Goal: Information Seeking & Learning: Check status

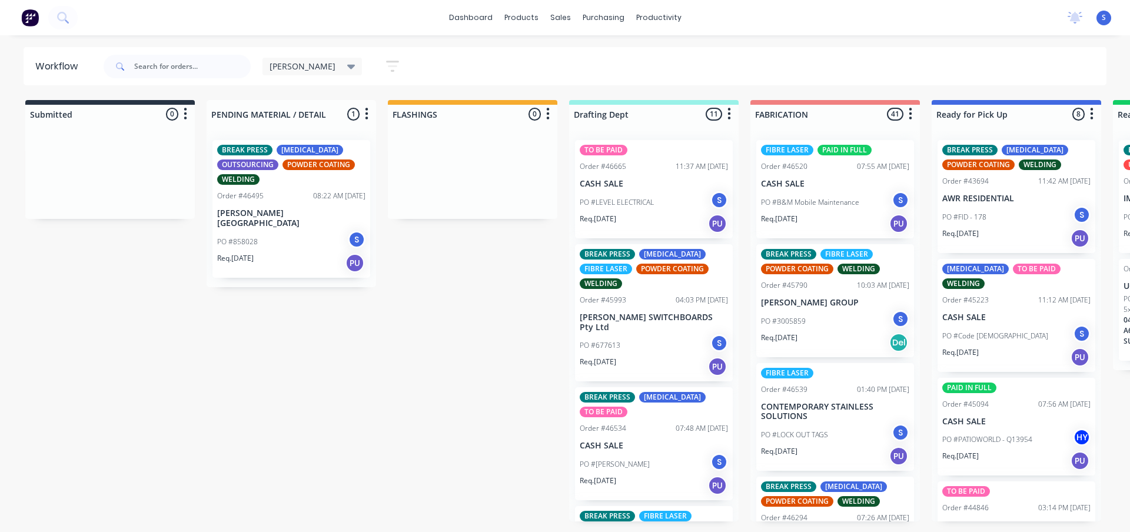
click at [291, 69] on span "[PERSON_NAME]" at bounding box center [302, 66] width 66 height 12
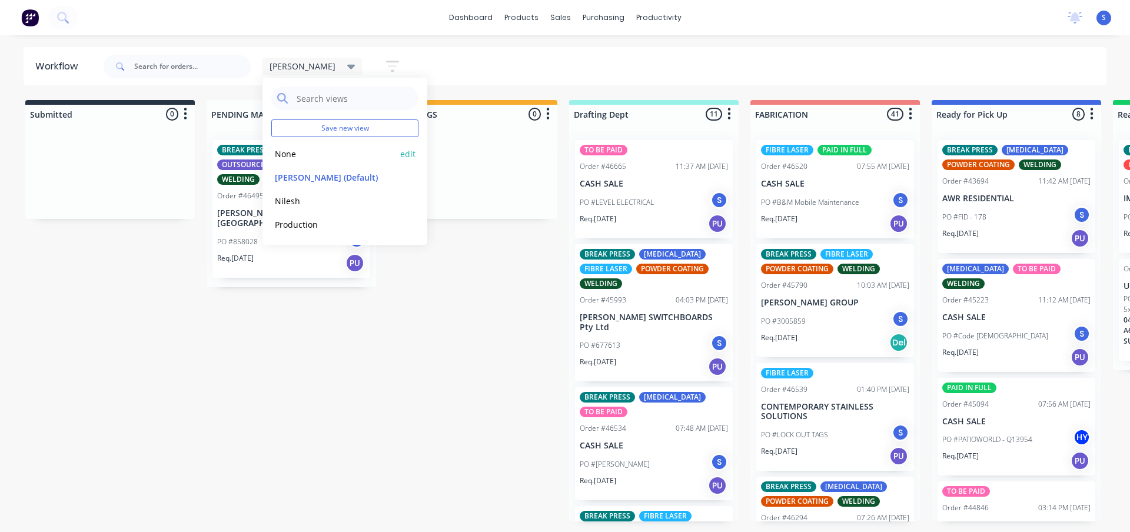
click at [287, 148] on button "None" at bounding box center [333, 154] width 125 height 14
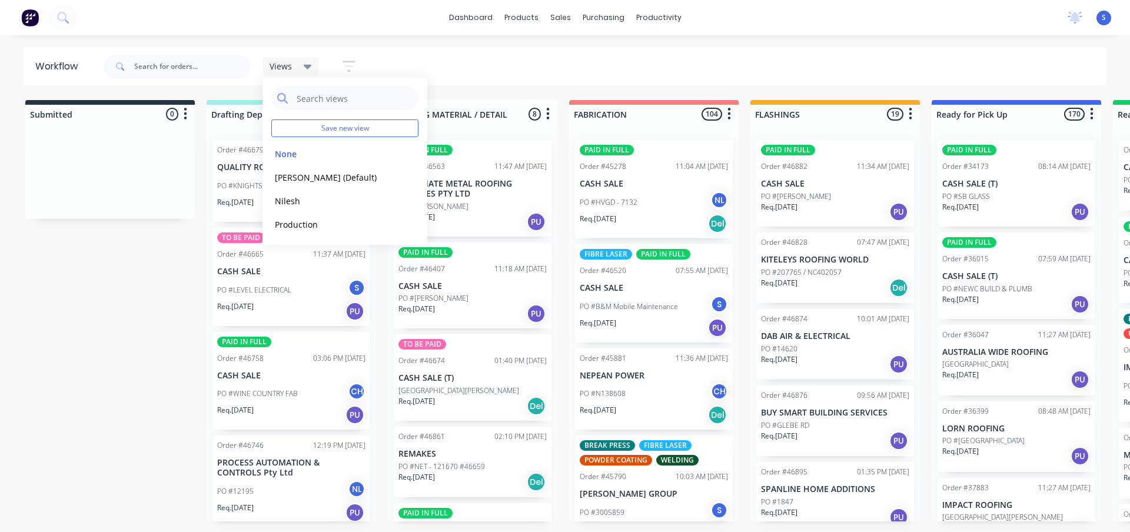
click at [148, 293] on div "Submitted 0 Sort By Created date Required date Order number Customer name Most …" at bounding box center [972, 310] width 1962 height 421
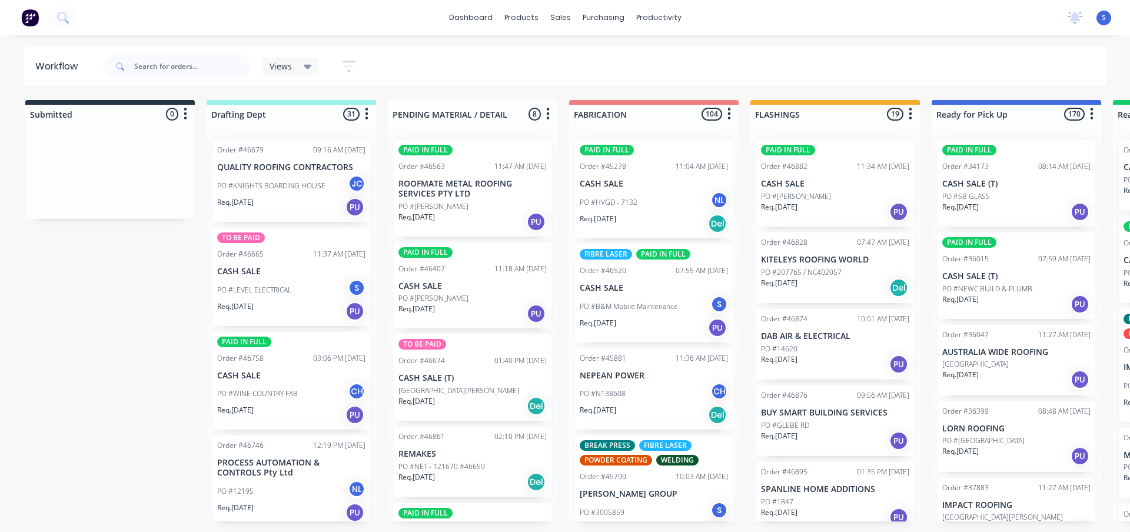
click at [269, 205] on div "Req. [DATE] PU" at bounding box center [291, 207] width 148 height 20
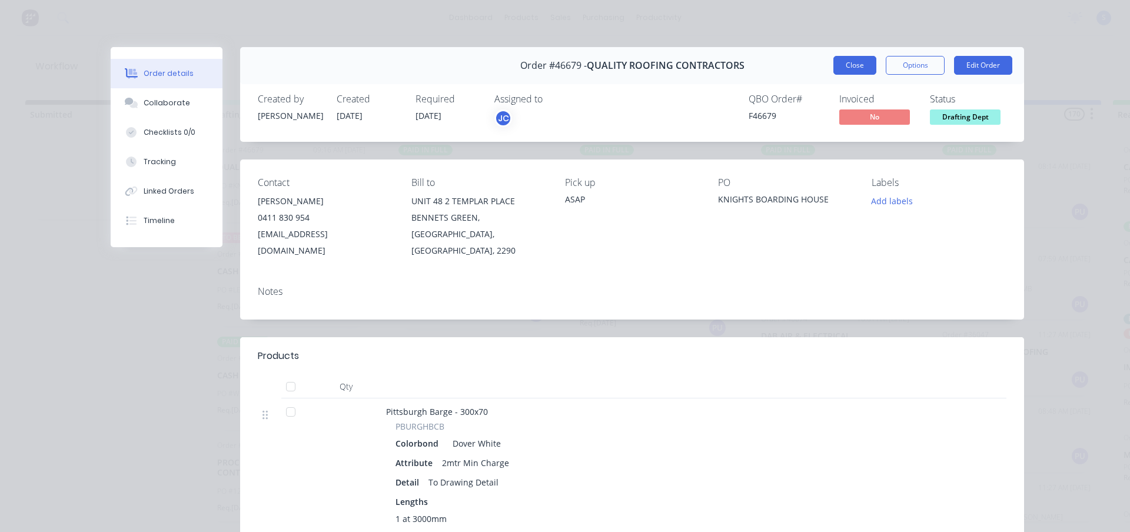
click at [846, 63] on button "Close" at bounding box center [854, 65] width 43 height 19
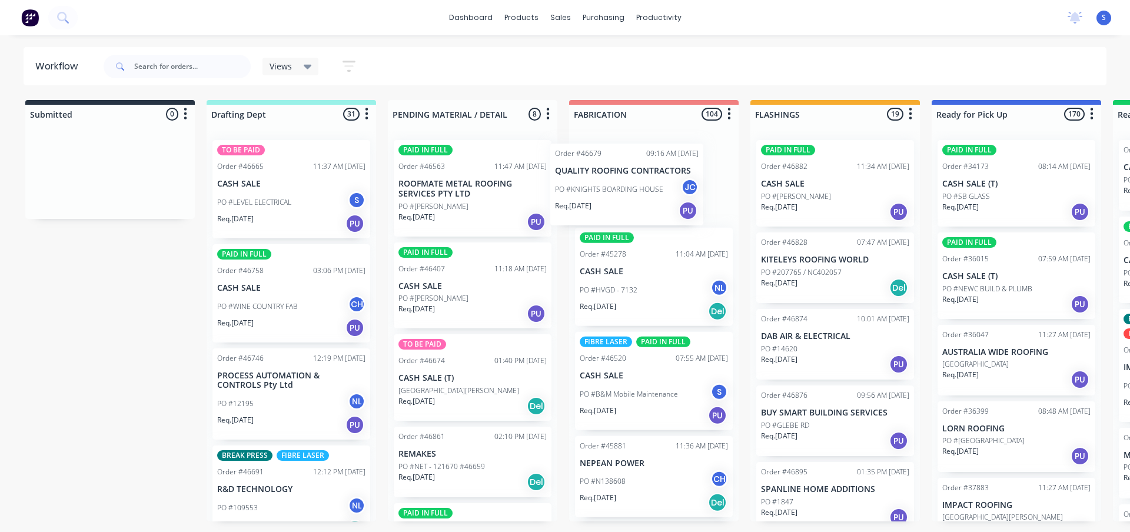
drag, startPoint x: 281, startPoint y: 179, endPoint x: 627, endPoint y: 191, distance: 345.6
click at [627, 191] on div "Submitted 0 Sort By Created date Required date Order number Customer name Most …" at bounding box center [972, 310] width 1962 height 421
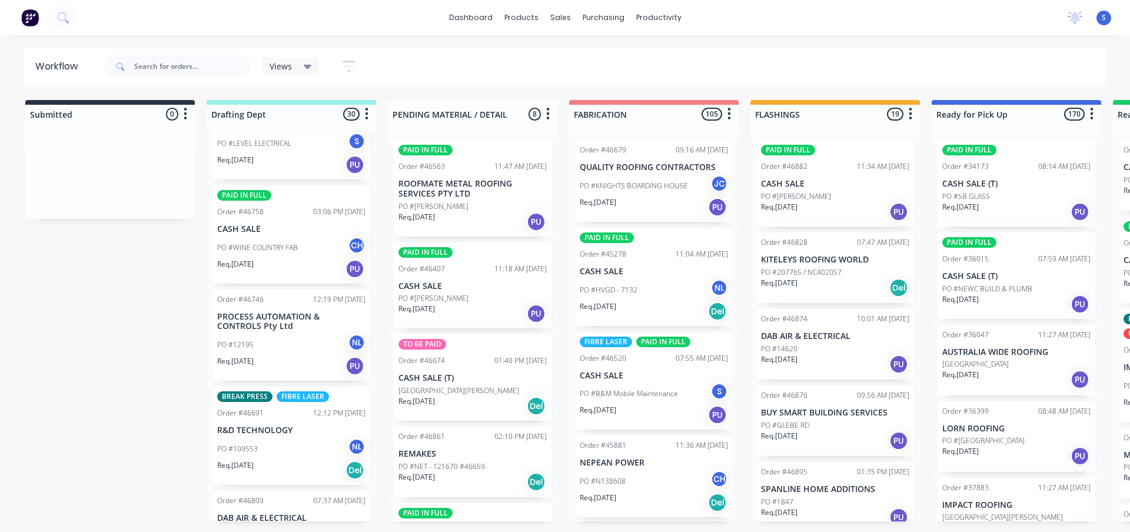
scroll to position [118, 0]
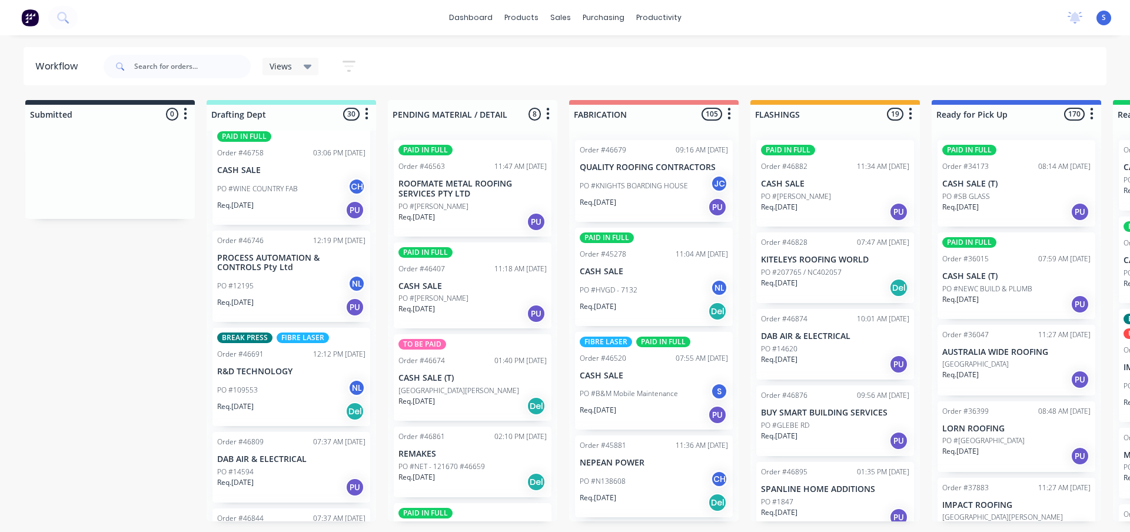
click at [276, 269] on p "PROCESS AUTOMATION & CONTROLS Pty Ltd" at bounding box center [291, 263] width 148 height 20
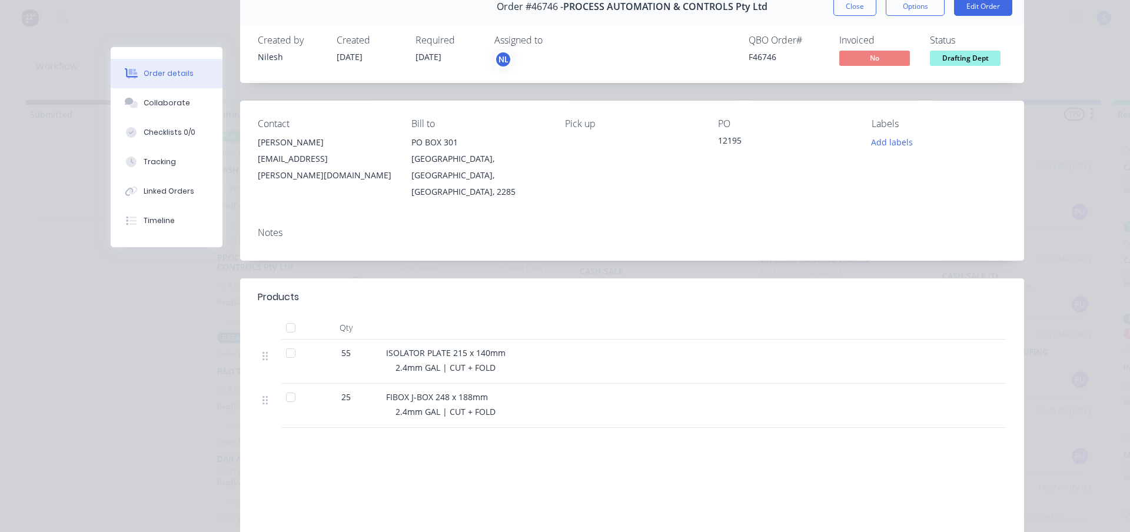
scroll to position [0, 0]
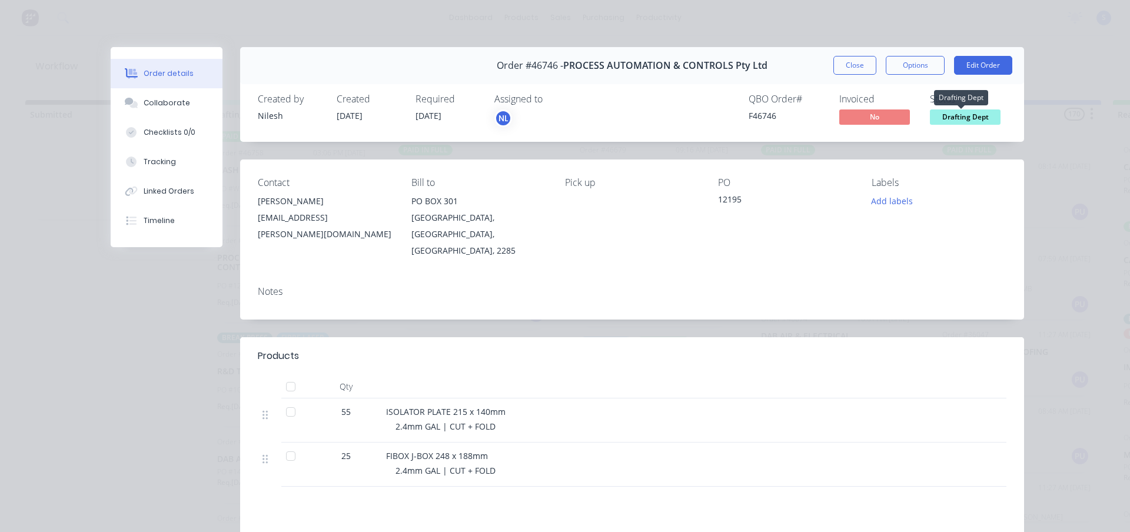
click at [958, 118] on span "Drafting Dept" at bounding box center [965, 116] width 71 height 15
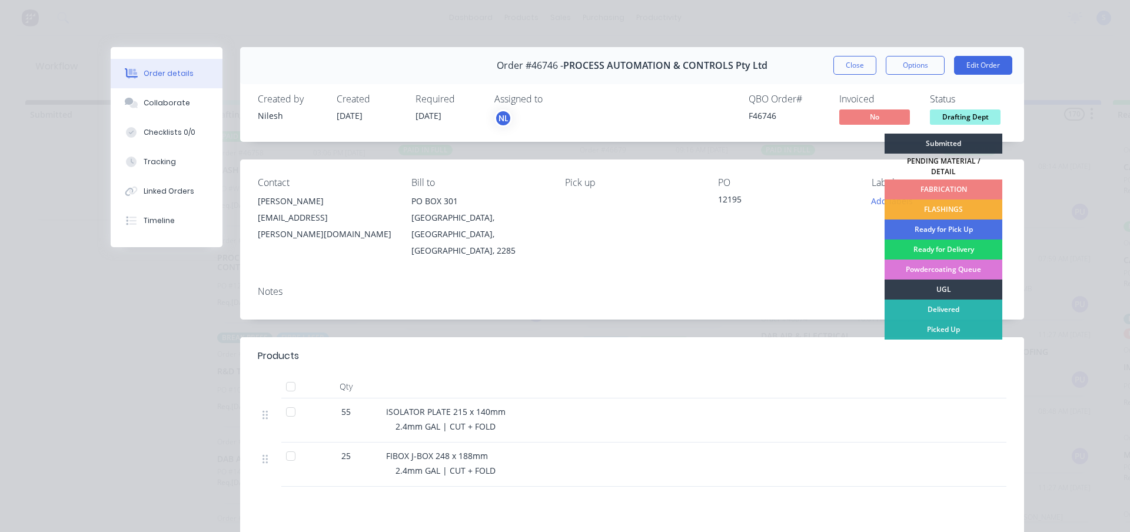
click at [937, 181] on div "FABRICATION" at bounding box center [943, 189] width 118 height 20
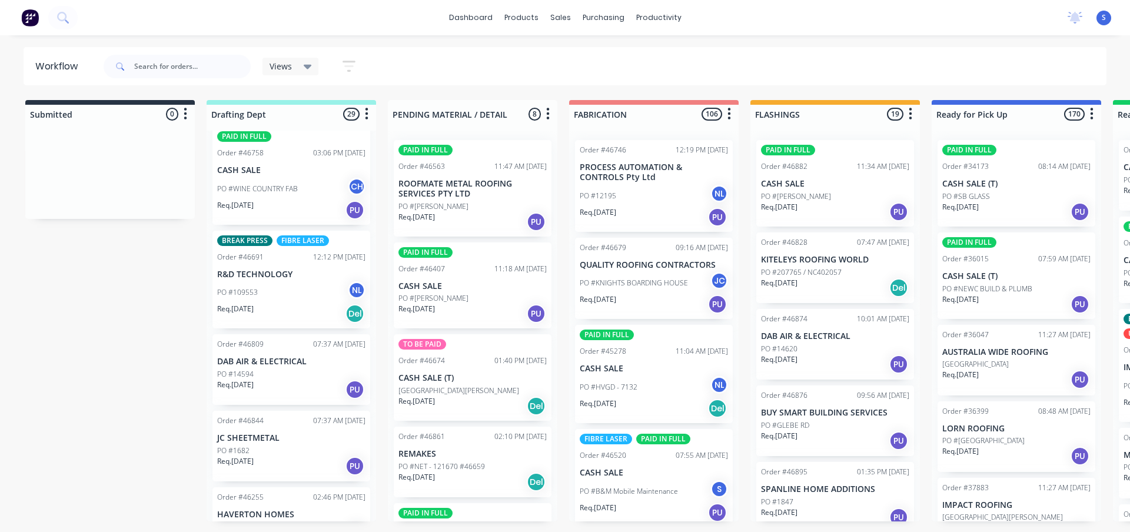
scroll to position [177, 0]
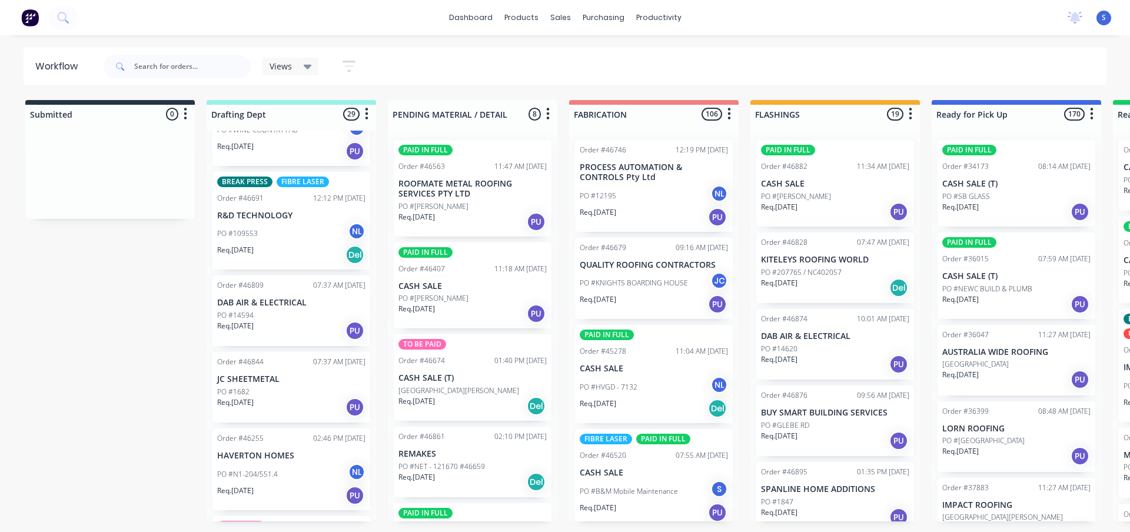
click at [265, 390] on div "PO #1682" at bounding box center [291, 392] width 148 height 11
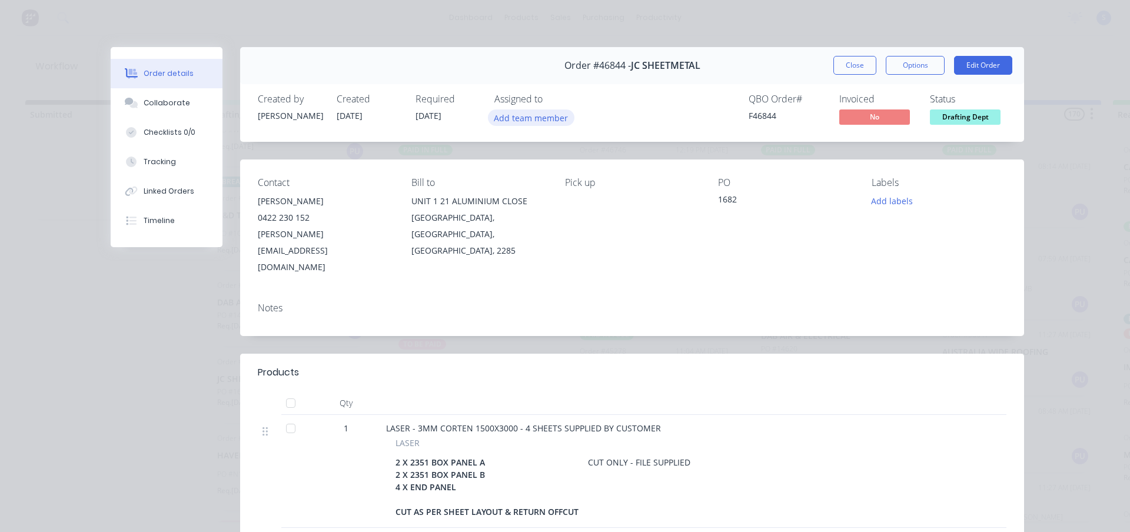
click at [538, 119] on button "Add team member" at bounding box center [531, 117] width 86 height 16
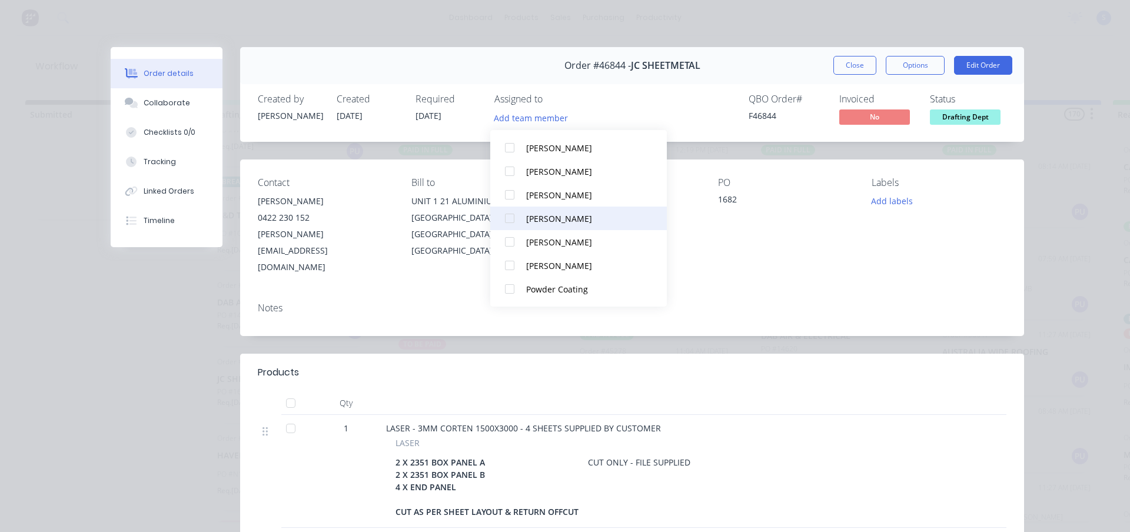
scroll to position [165, 0]
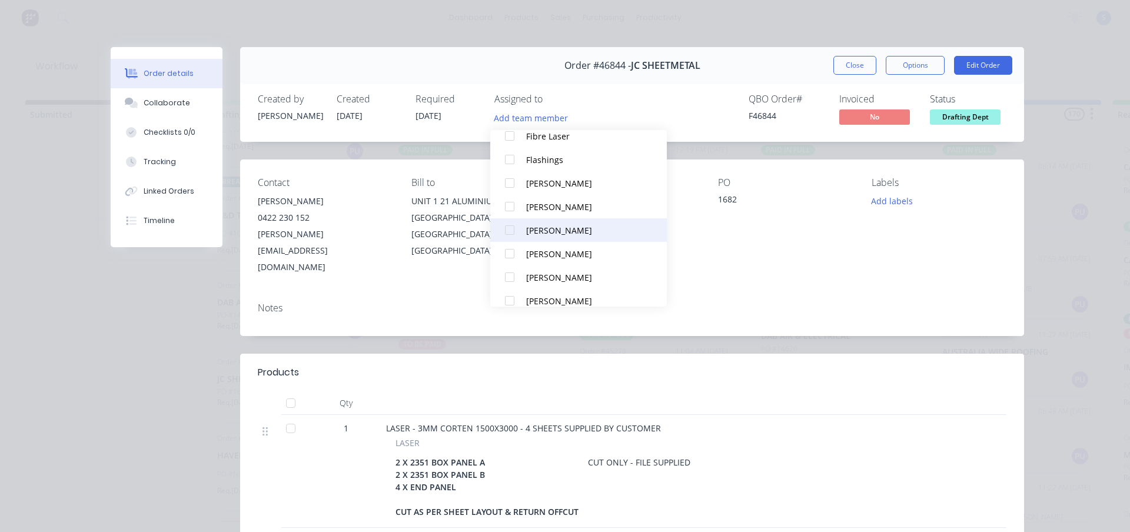
click at [505, 230] on div at bounding box center [510, 230] width 24 height 24
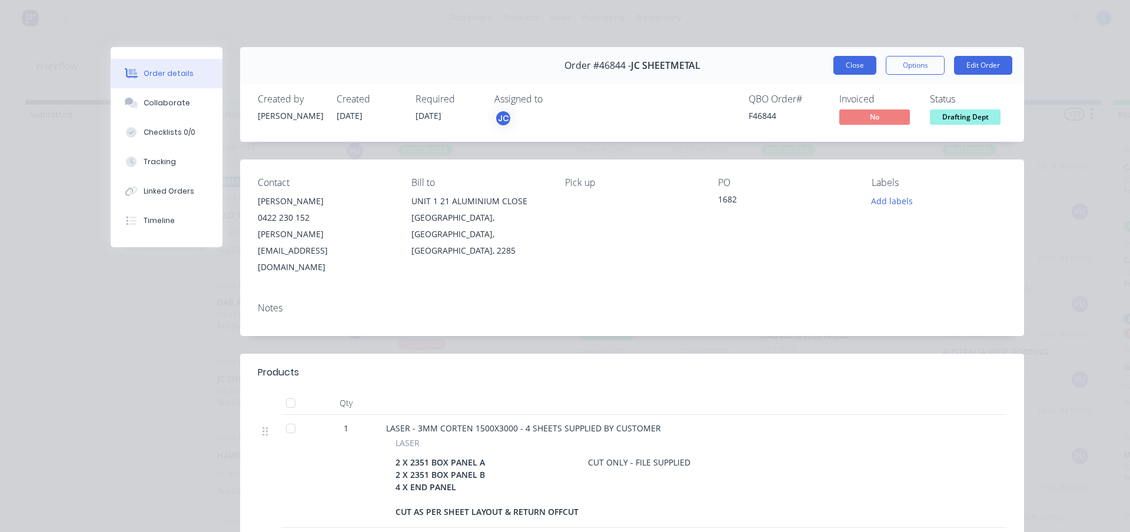
click at [839, 63] on button "Close" at bounding box center [854, 65] width 43 height 19
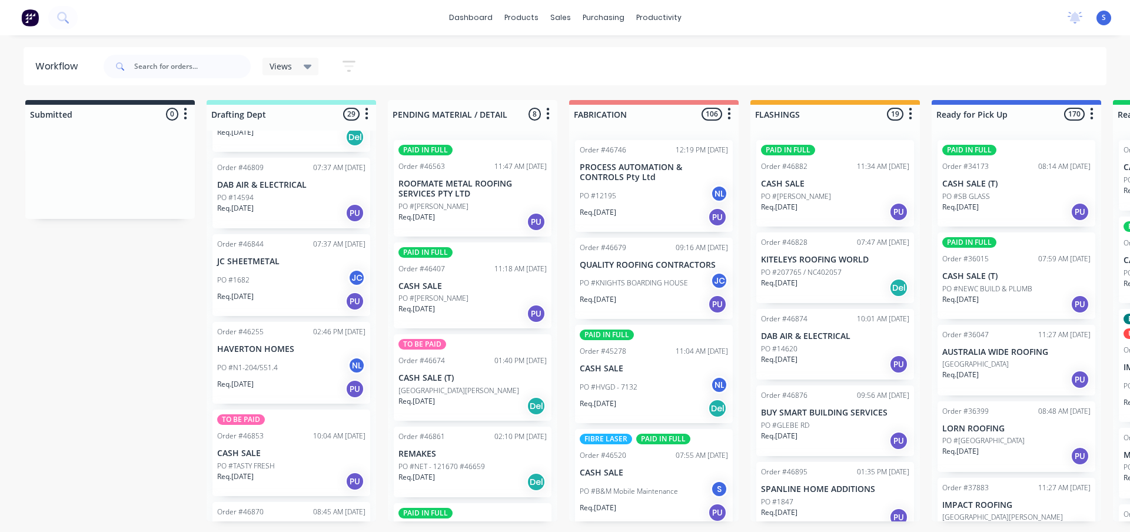
scroll to position [412, 0]
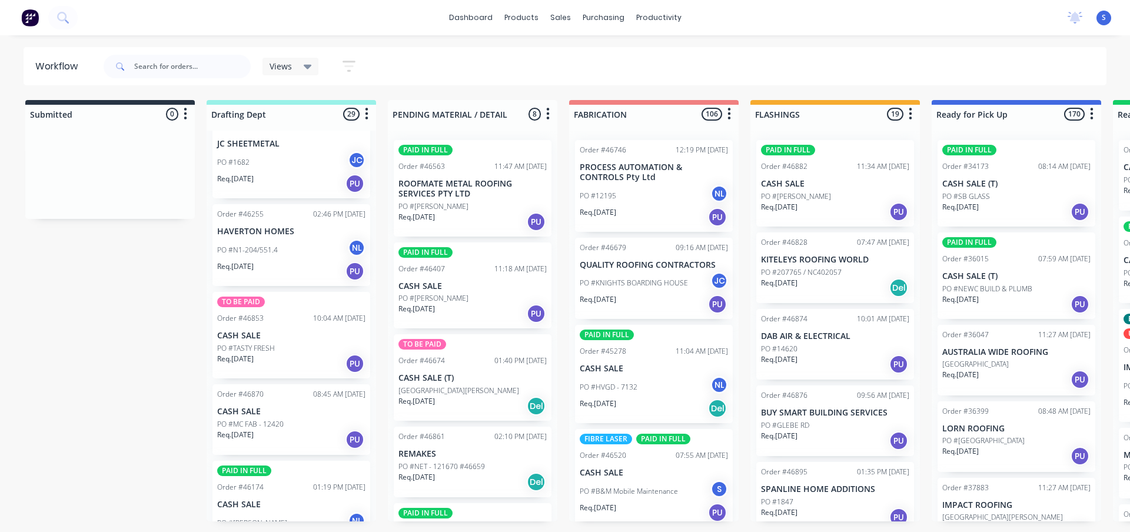
click at [261, 343] on div "TO BE PAID Order #46853 10:04 AM [DATE] CASH SALE PO #TASTY FRESH Req. [DATE] PU" at bounding box center [291, 335] width 158 height 86
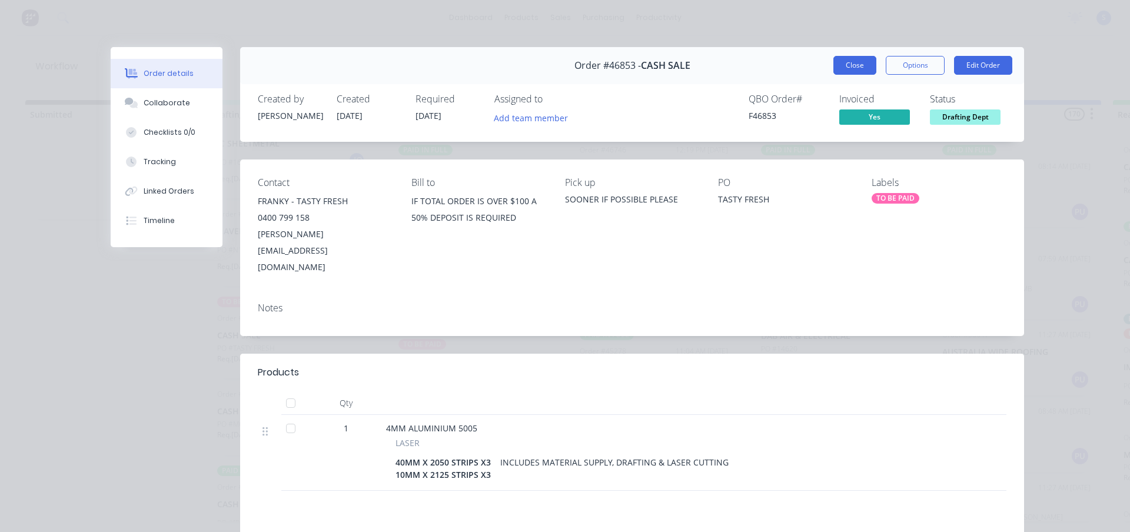
click at [849, 72] on button "Close" at bounding box center [854, 65] width 43 height 19
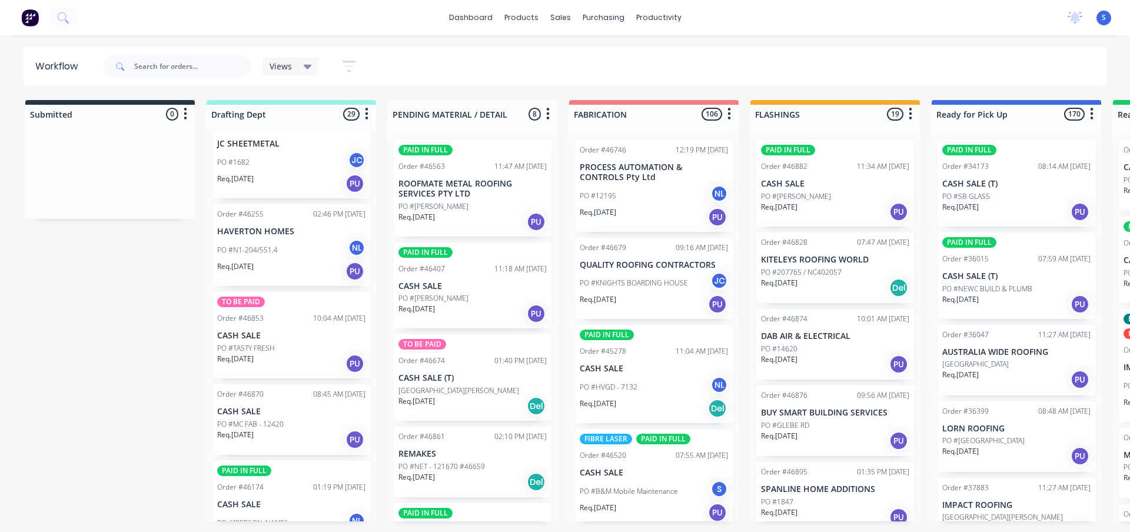
click at [285, 355] on div "Req. [DATE] PU" at bounding box center [291, 364] width 148 height 20
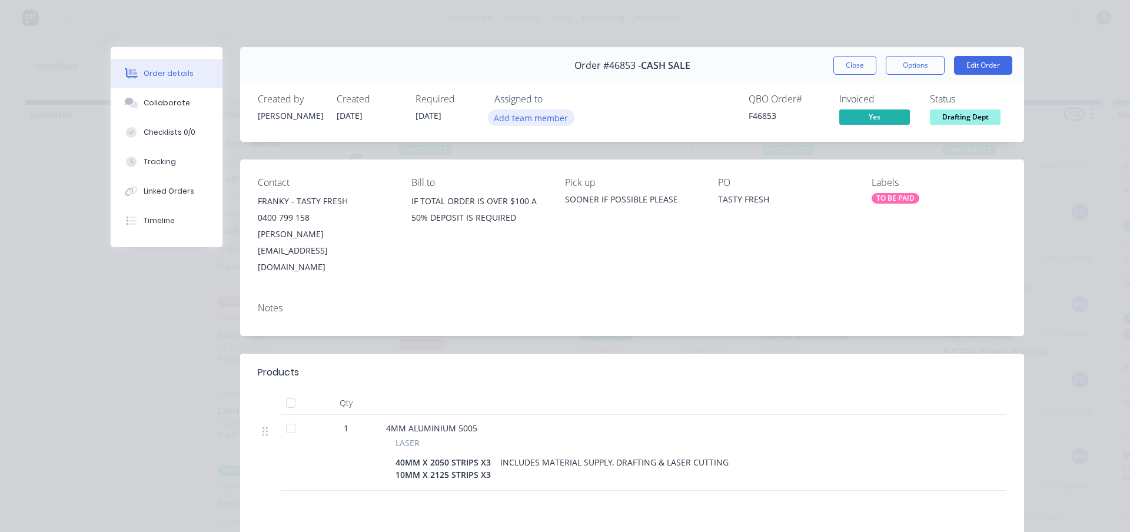
click at [528, 120] on button "Add team member" at bounding box center [531, 117] width 86 height 16
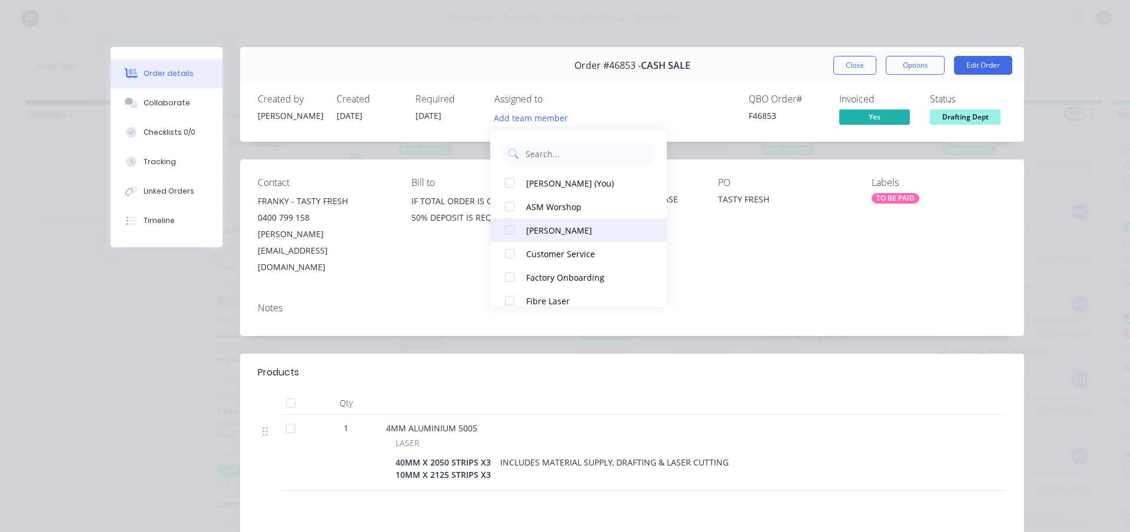
scroll to position [224, 0]
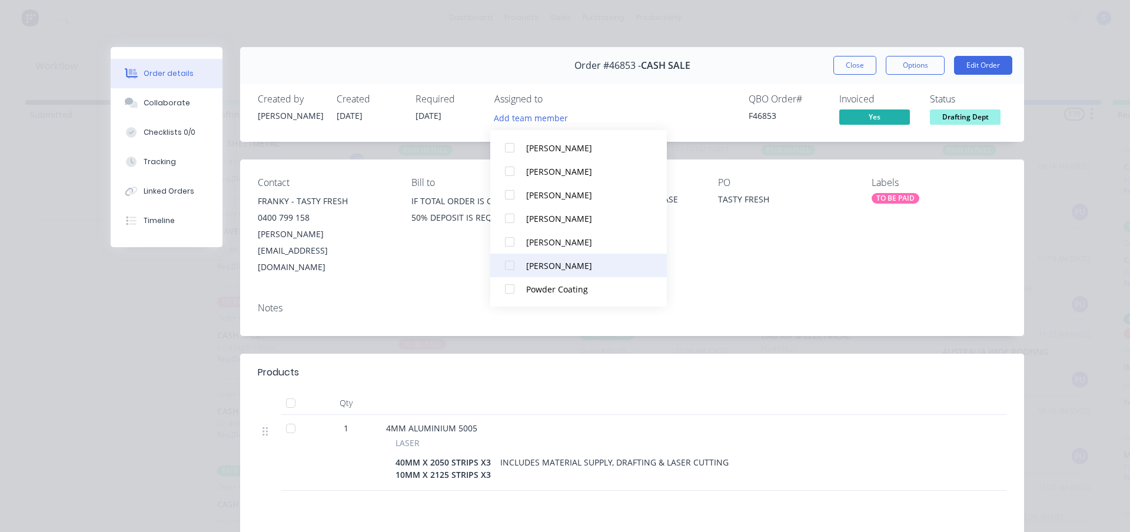
click at [515, 264] on div at bounding box center [510, 266] width 24 height 24
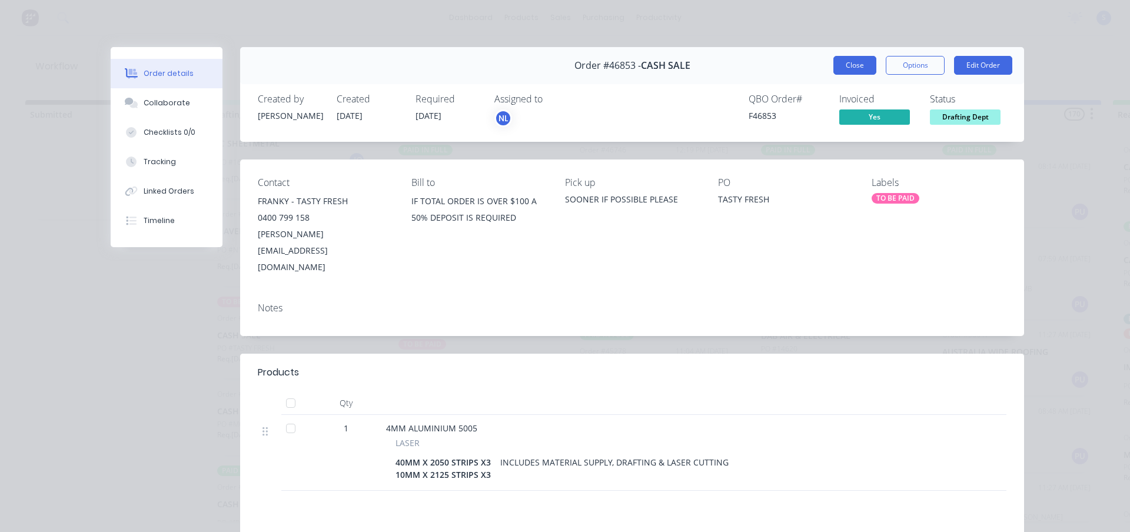
click at [852, 66] on button "Close" at bounding box center [854, 65] width 43 height 19
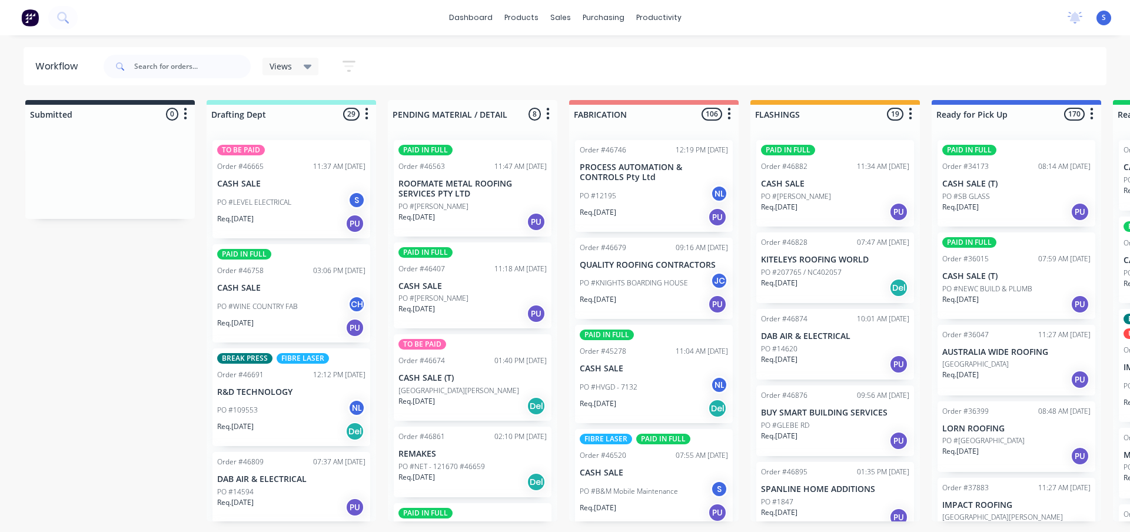
scroll to position [59, 0]
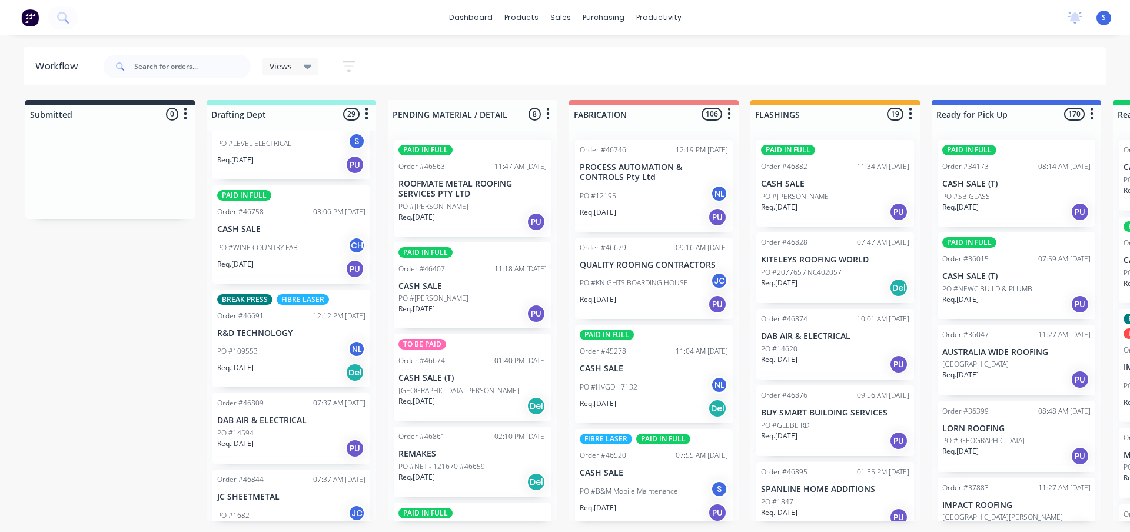
click at [268, 347] on div "PO #109553 NL" at bounding box center [291, 351] width 148 height 22
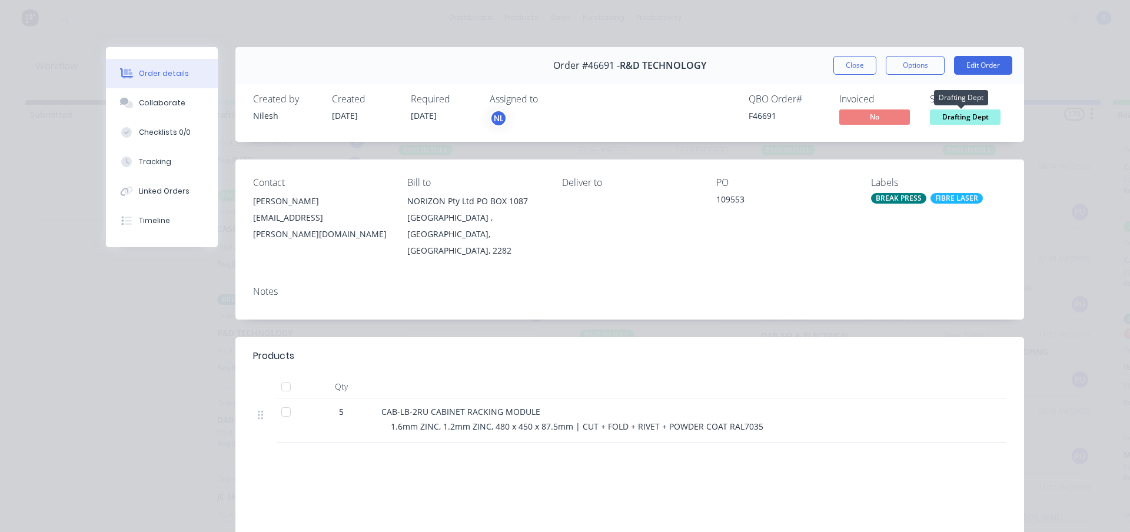
click at [972, 121] on span "Drafting Dept" at bounding box center [965, 116] width 71 height 15
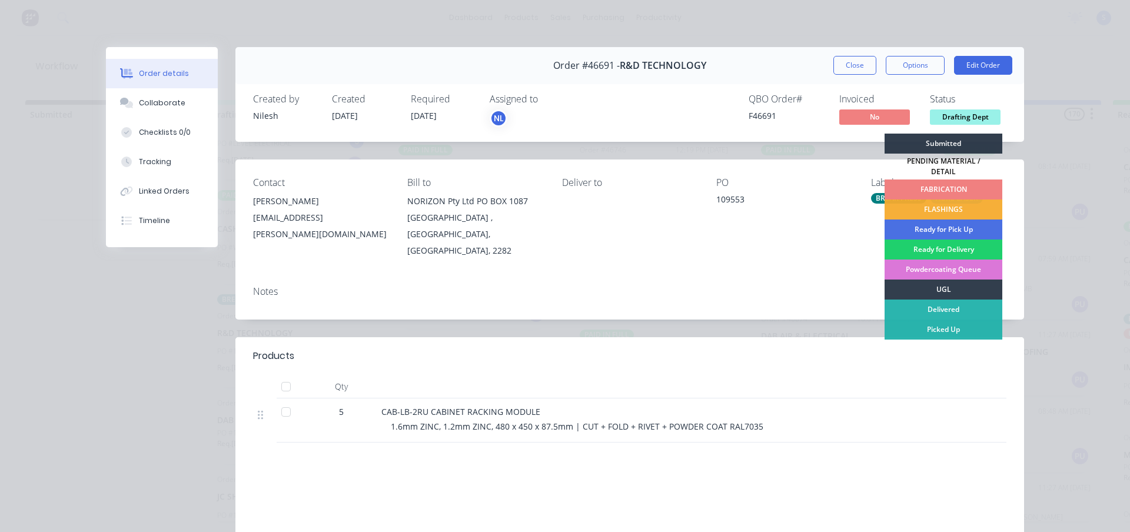
click at [947, 183] on div "FABRICATION" at bounding box center [943, 189] width 118 height 20
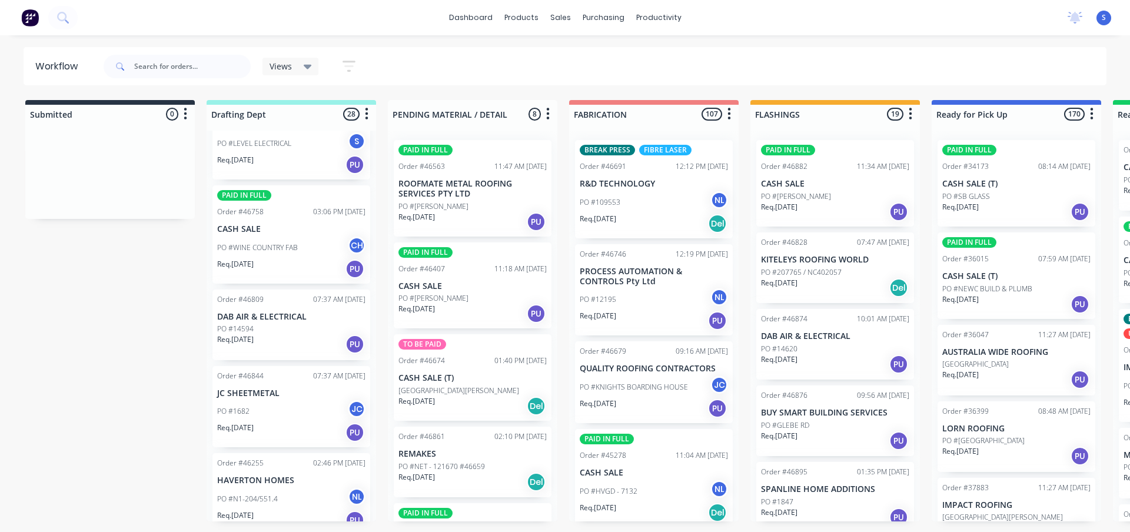
scroll to position [118, 0]
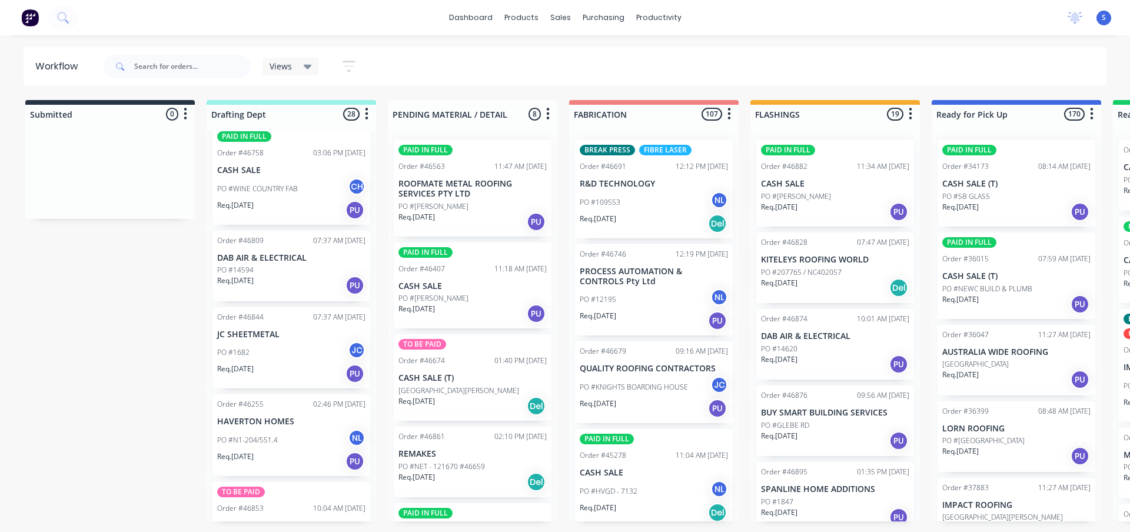
click at [277, 268] on div "PO #14594" at bounding box center [291, 270] width 148 height 11
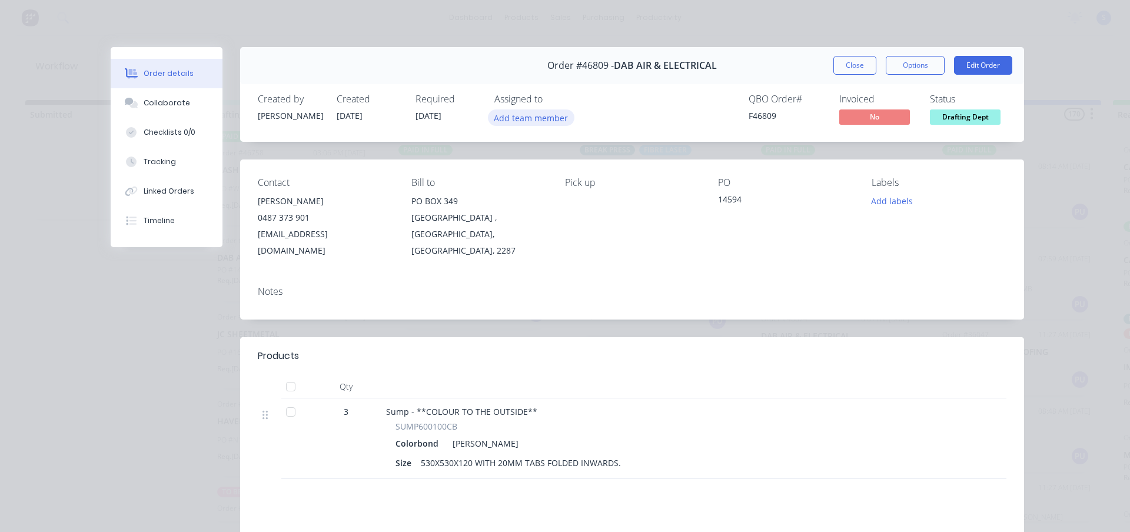
click at [532, 114] on button "Add team member" at bounding box center [531, 117] width 86 height 16
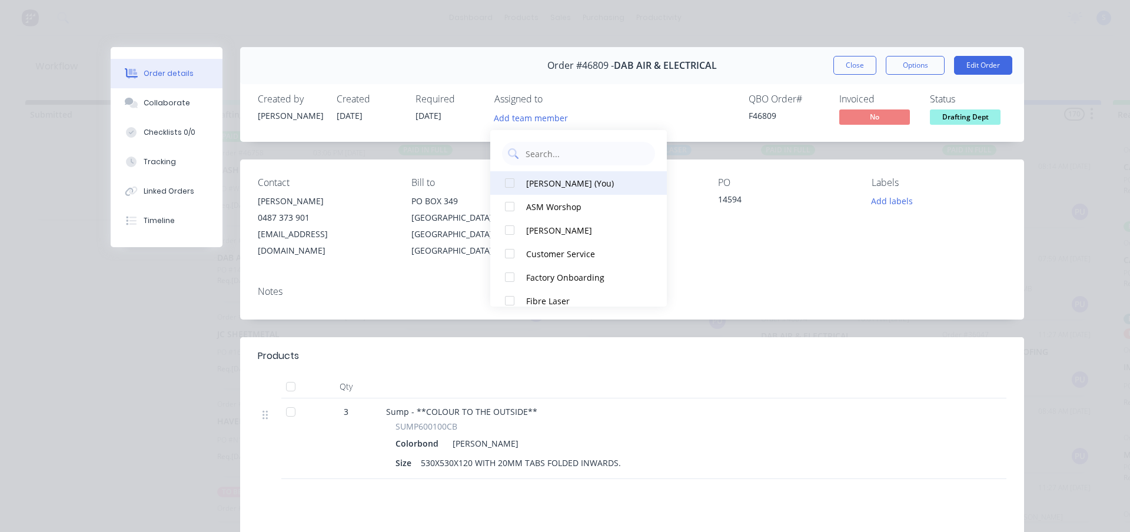
click at [538, 182] on div "[PERSON_NAME] (You)" at bounding box center [585, 183] width 118 height 12
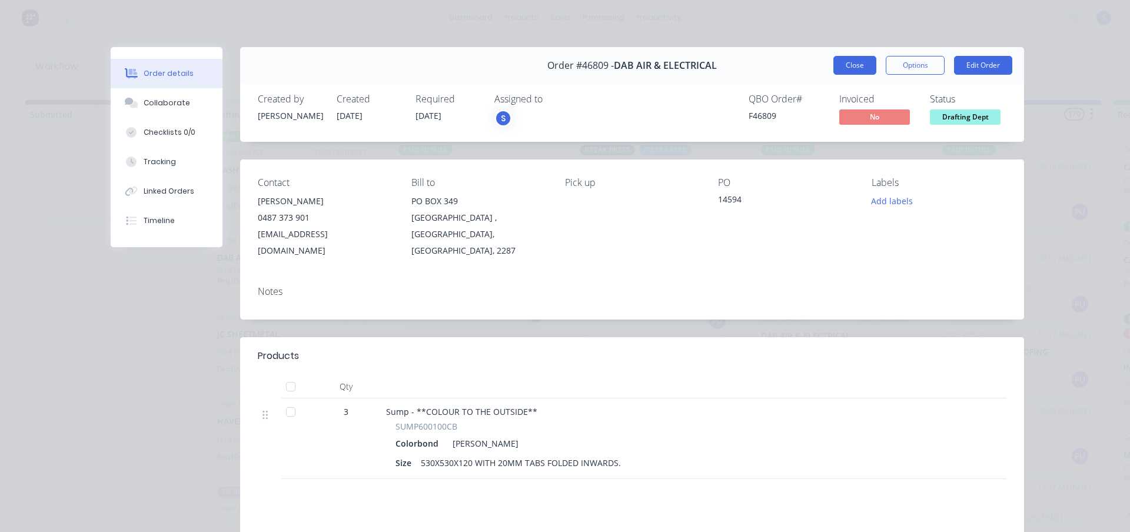
click at [853, 66] on button "Close" at bounding box center [854, 65] width 43 height 19
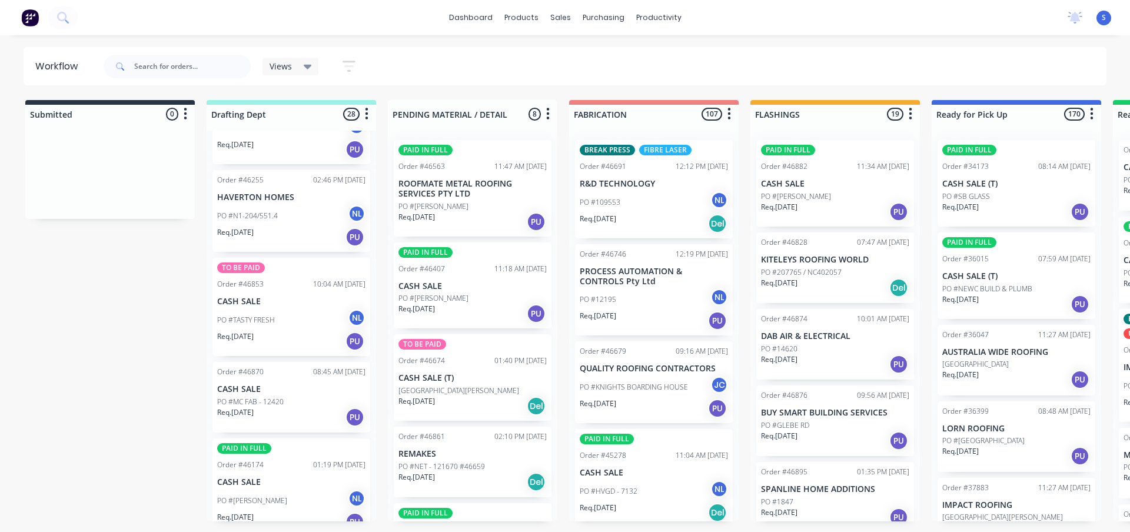
scroll to position [412, 0]
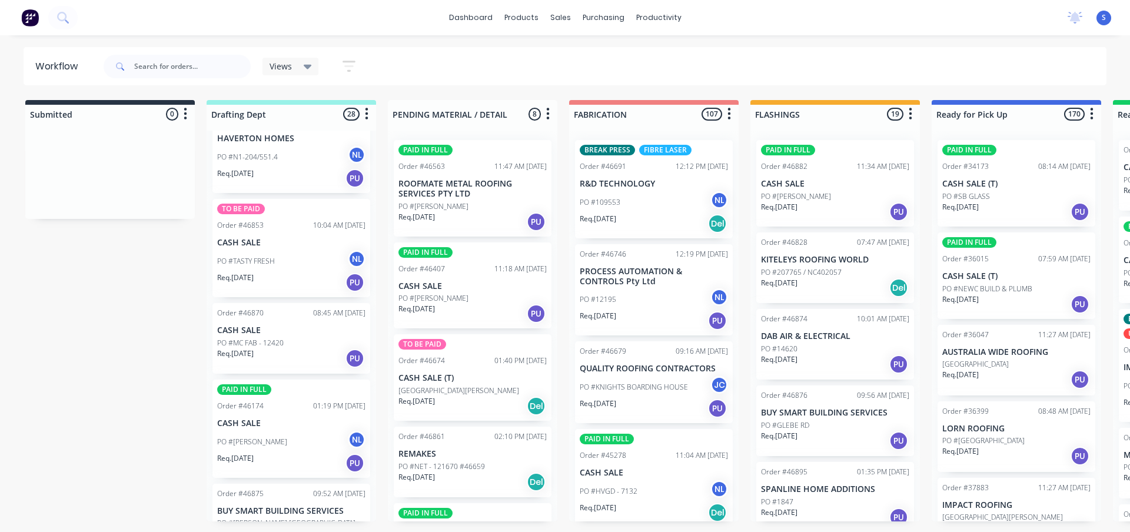
click at [285, 339] on div "PO #MC FAB - 12420" at bounding box center [291, 343] width 148 height 11
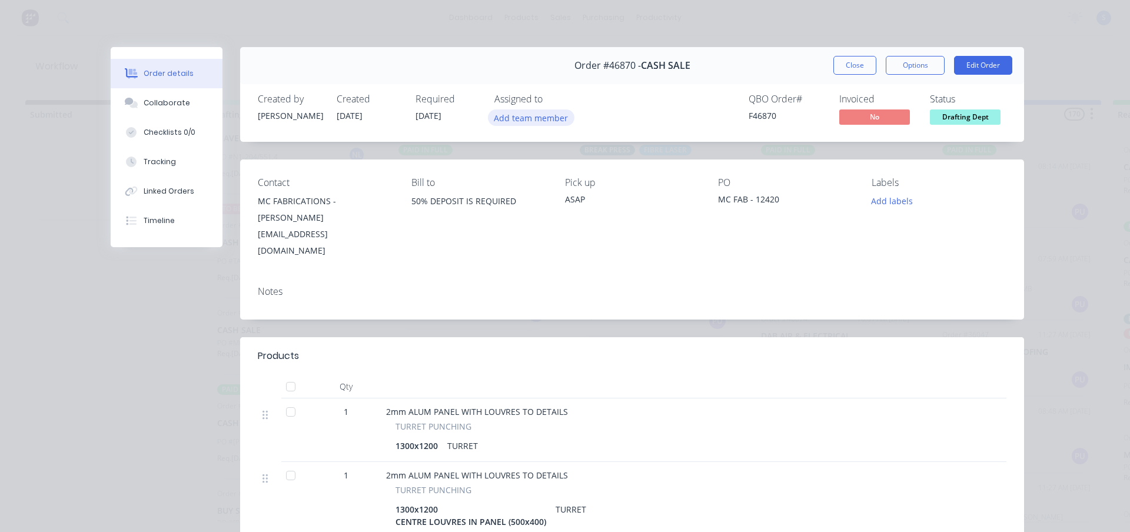
click at [538, 117] on button "Add team member" at bounding box center [531, 117] width 86 height 16
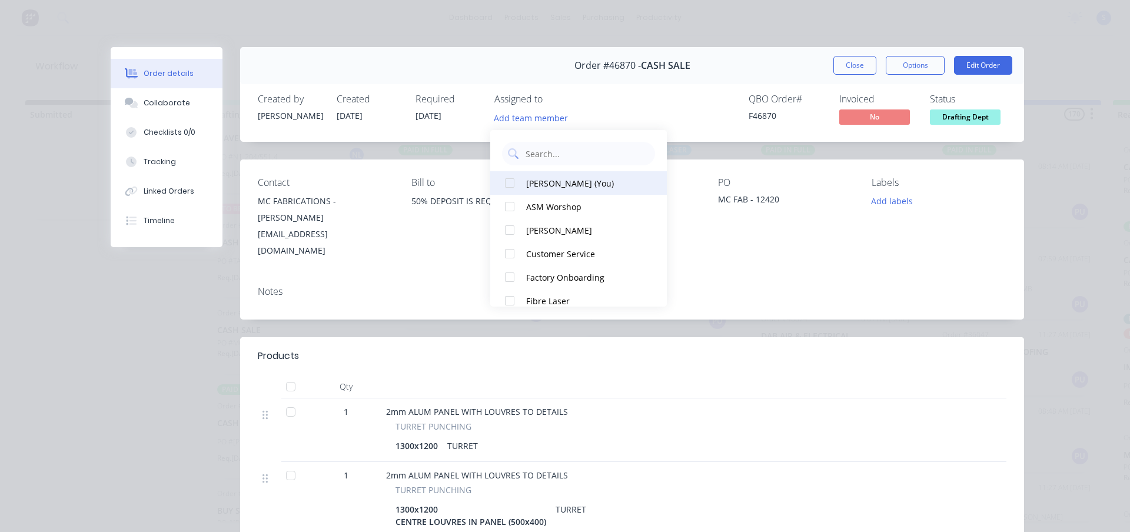
click at [539, 178] on div "[PERSON_NAME] (You)" at bounding box center [585, 183] width 118 height 12
click at [857, 62] on button "Close" at bounding box center [854, 65] width 43 height 19
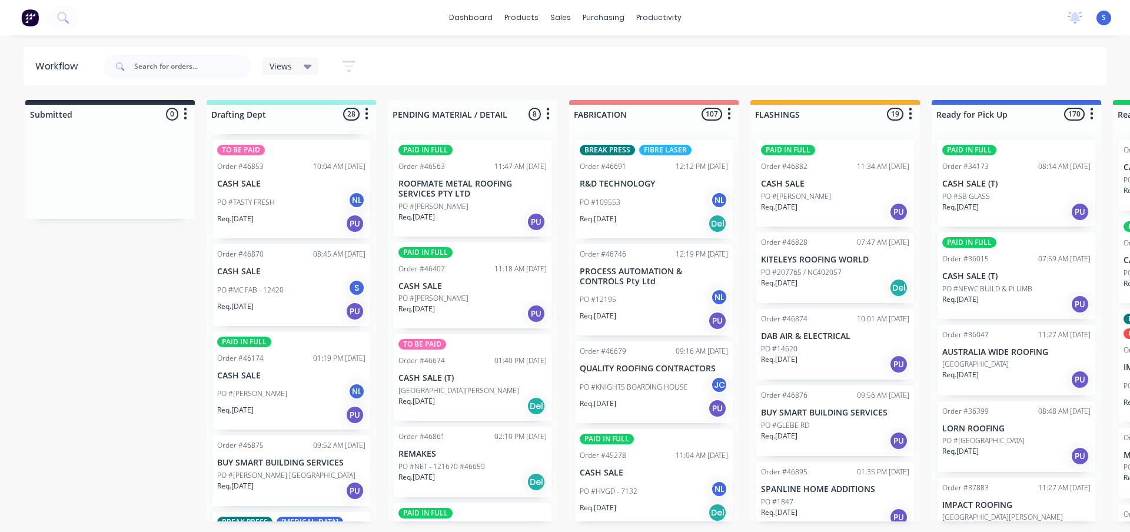
scroll to position [530, 0]
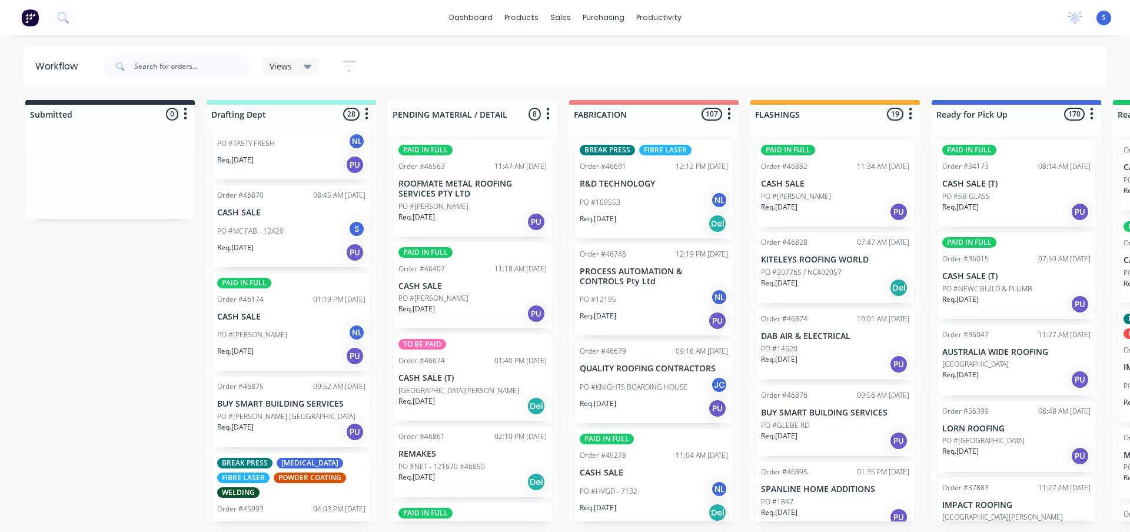
click at [285, 346] on div "Req. [DATE] PU" at bounding box center [291, 356] width 148 height 20
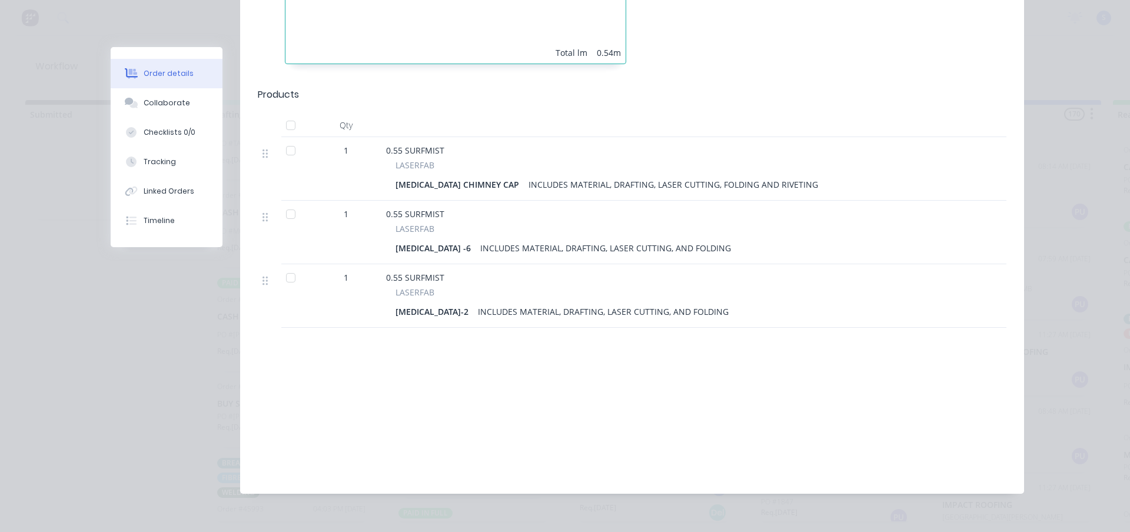
scroll to position [0, 0]
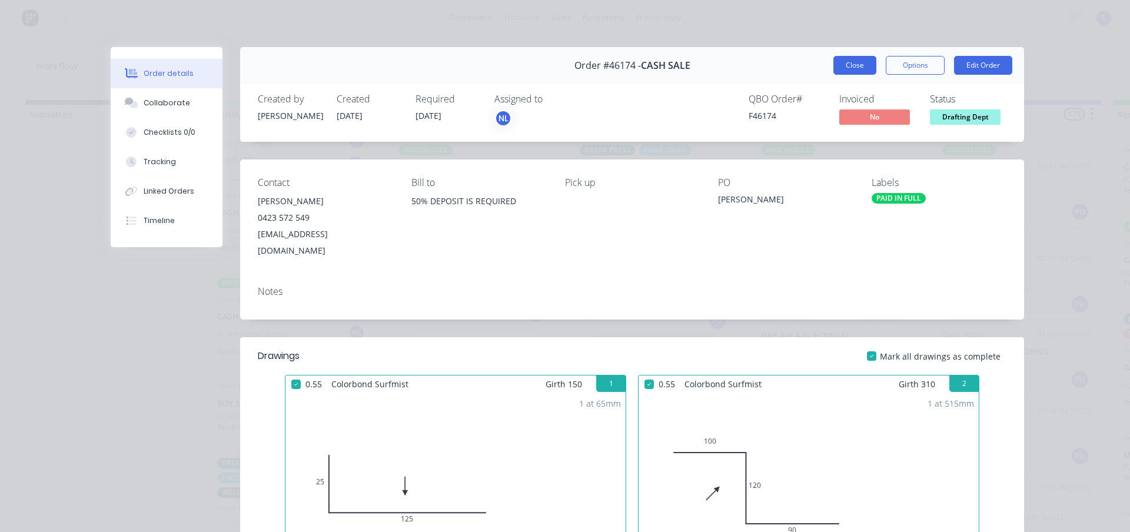
click at [856, 61] on button "Close" at bounding box center [854, 65] width 43 height 19
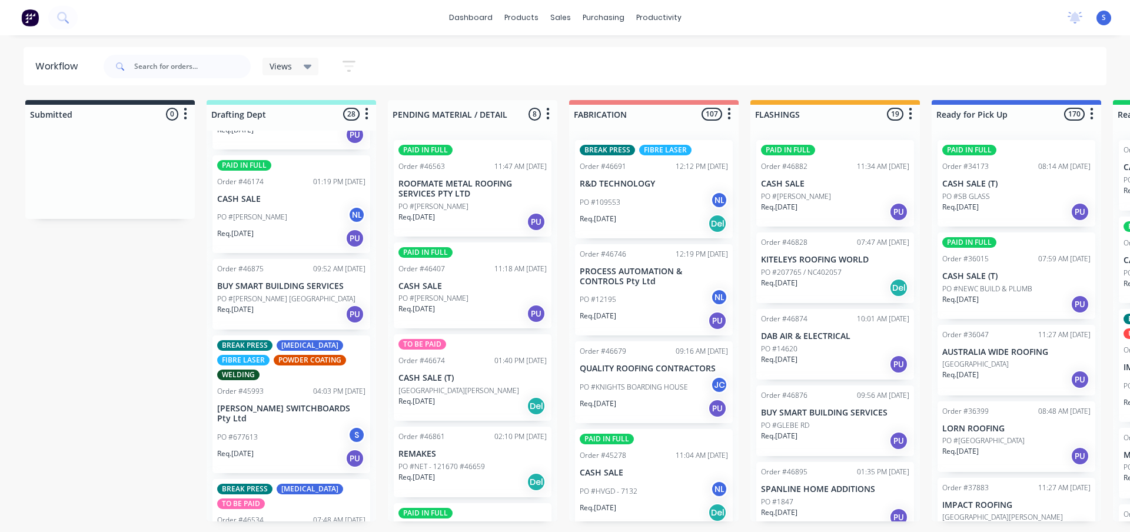
scroll to position [706, 0]
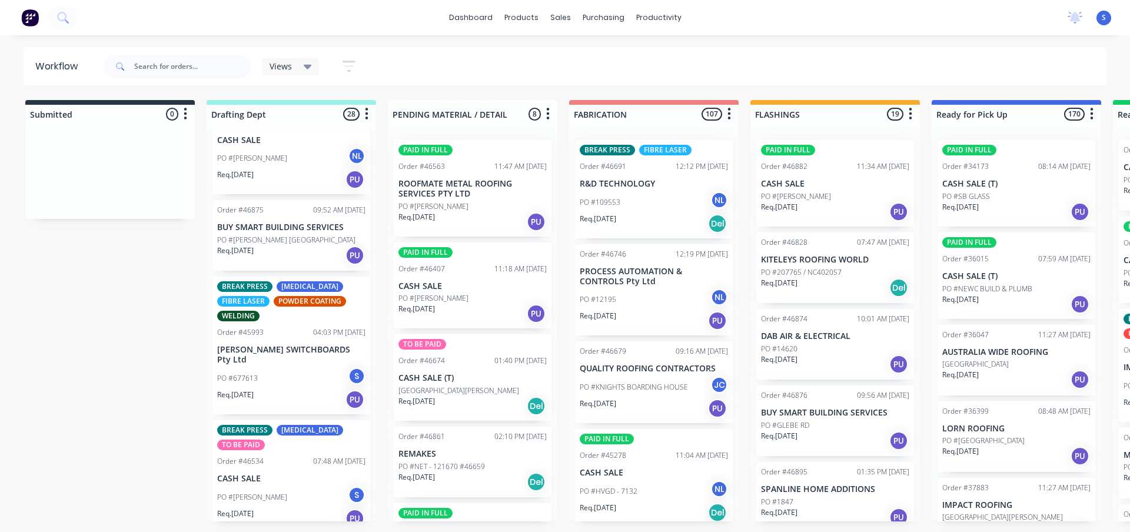
click at [279, 246] on div "Req. [DATE] PU" at bounding box center [291, 255] width 148 height 20
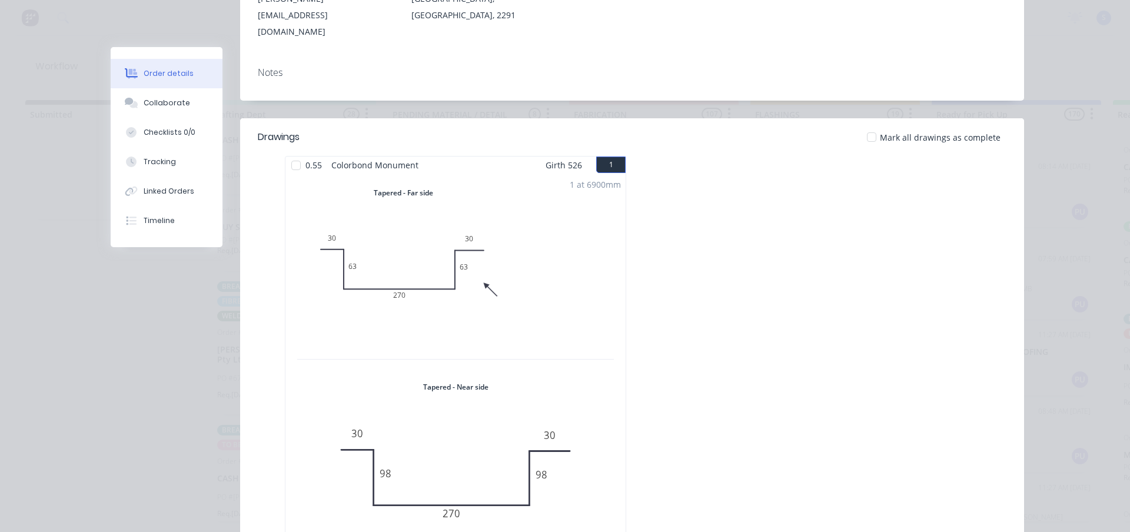
scroll to position [0, 0]
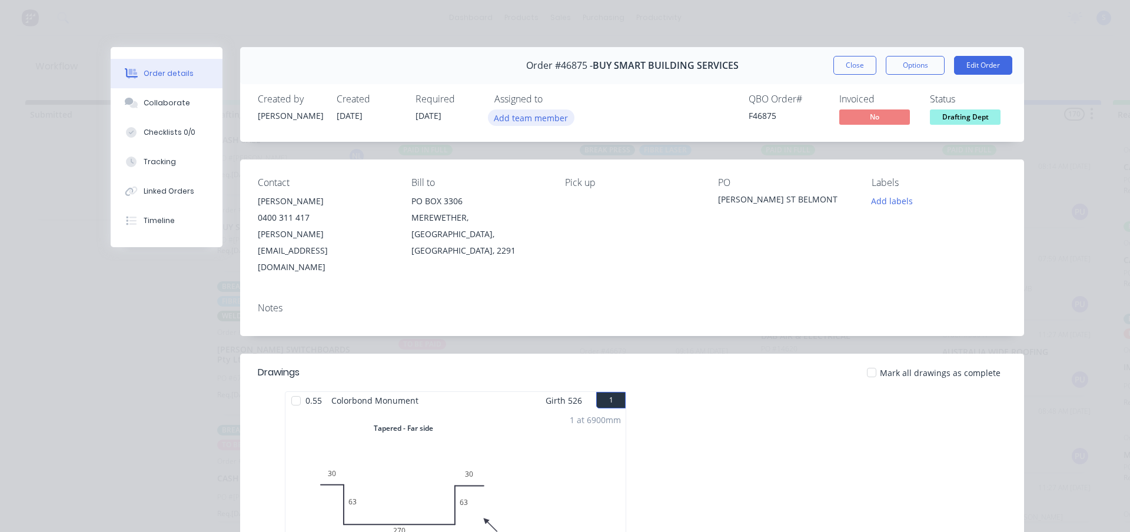
click at [523, 117] on button "Add team member" at bounding box center [531, 117] width 86 height 16
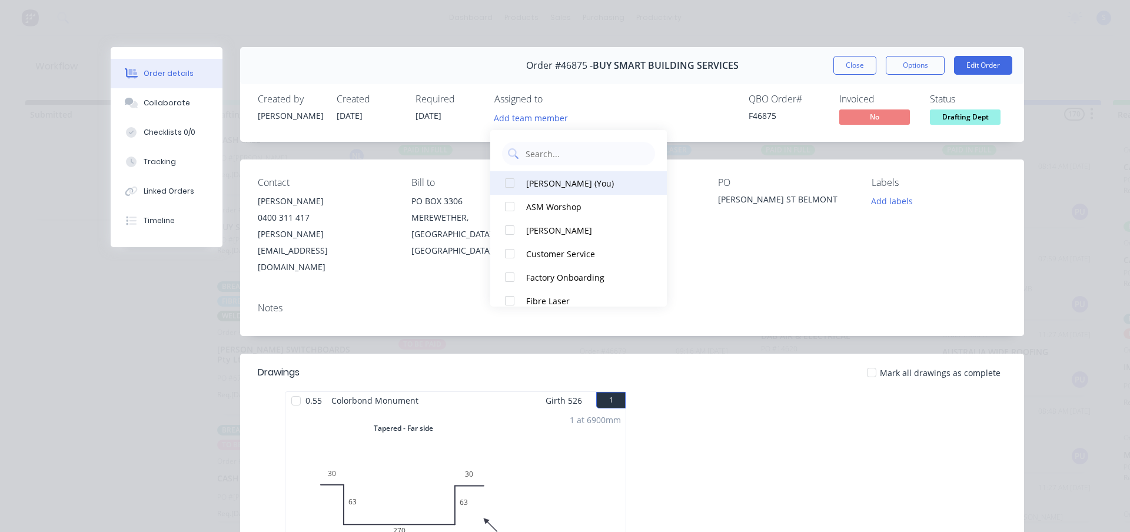
click at [510, 184] on div at bounding box center [510, 183] width 24 height 24
click at [846, 68] on button "Close" at bounding box center [854, 65] width 43 height 19
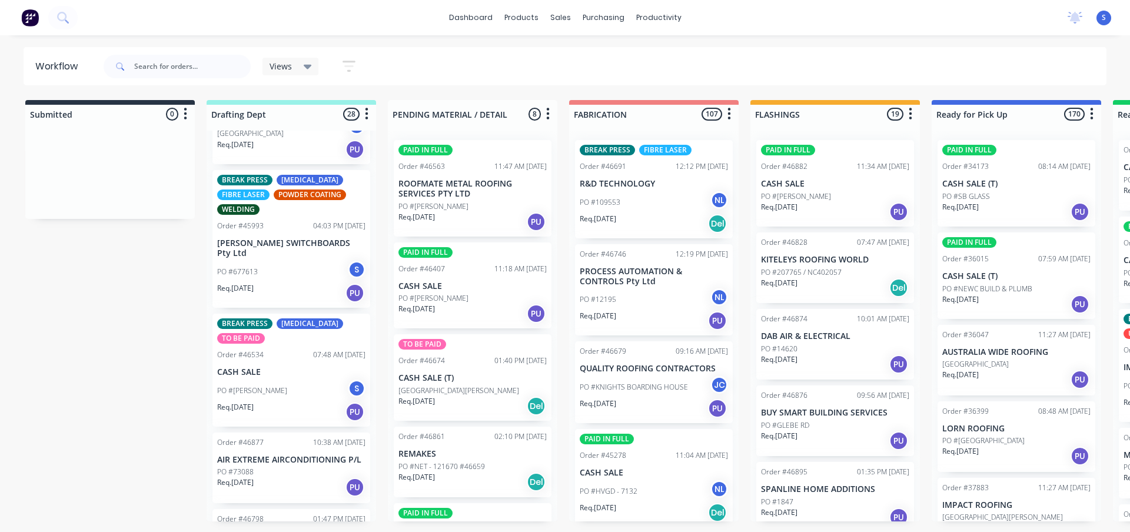
scroll to position [883, 0]
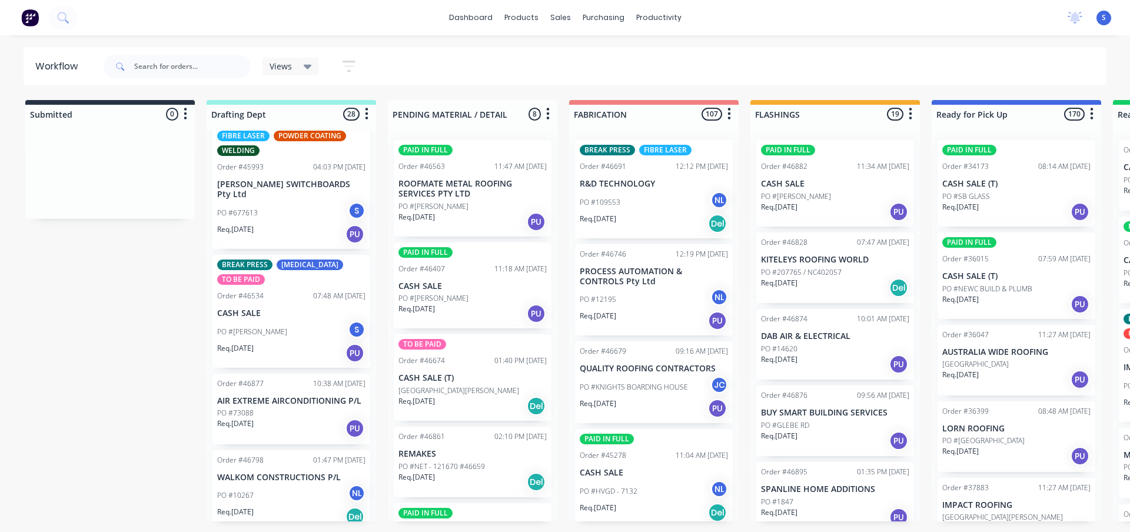
click at [277, 415] on div "PO #73088" at bounding box center [291, 413] width 148 height 11
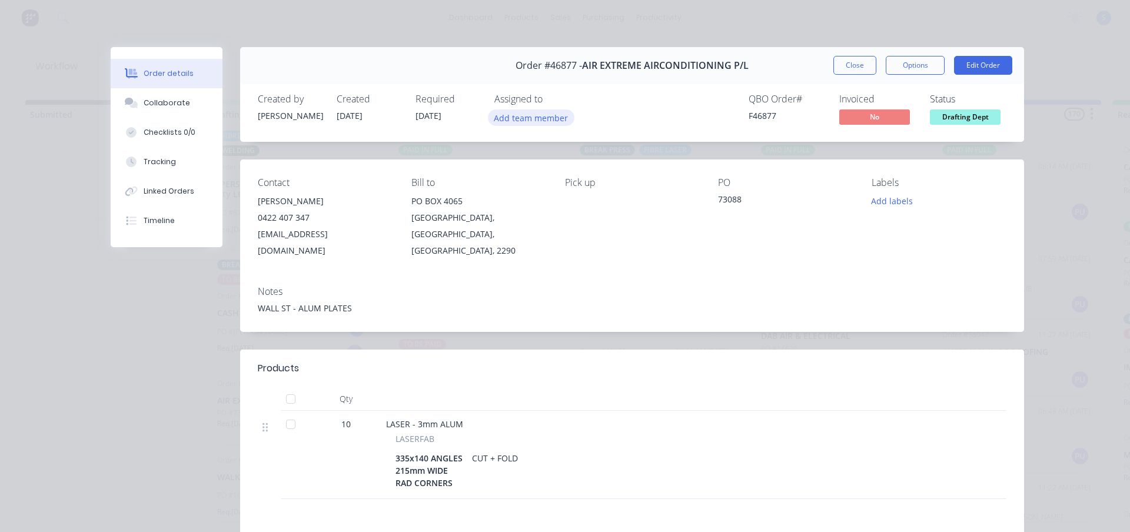
click at [515, 115] on button "Add team member" at bounding box center [531, 117] width 86 height 16
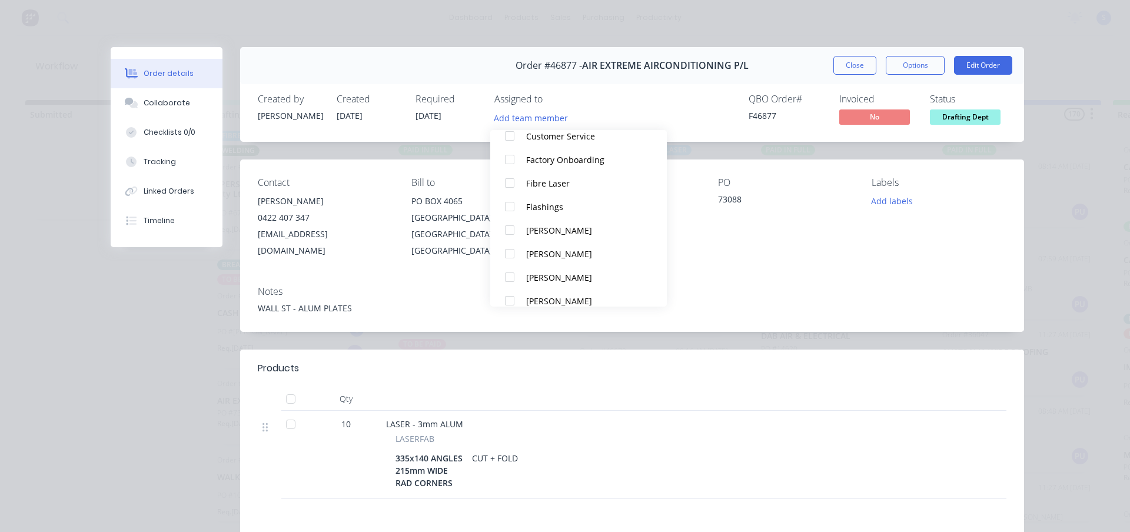
scroll to position [224, 0]
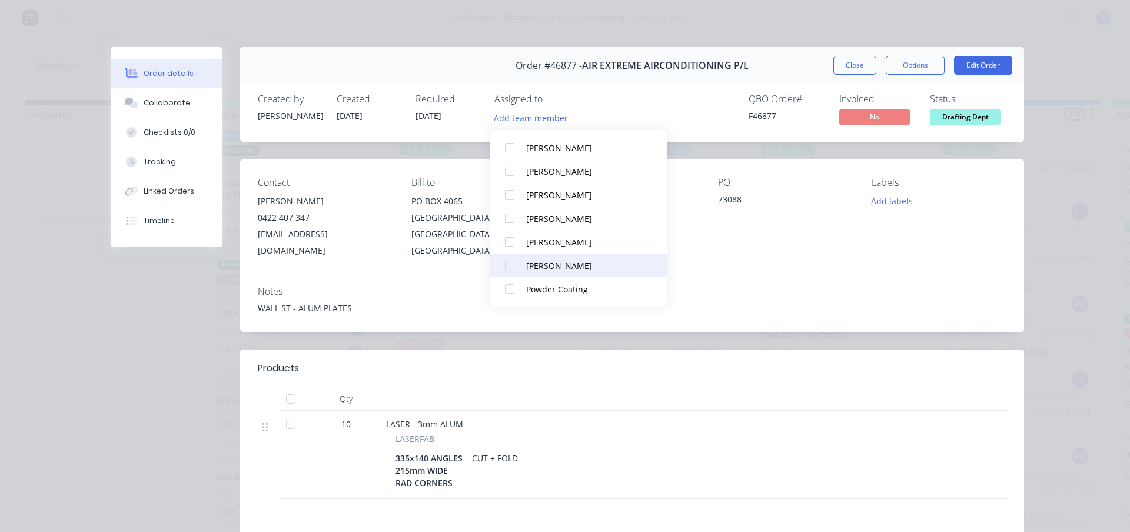
click at [515, 266] on div at bounding box center [510, 266] width 24 height 24
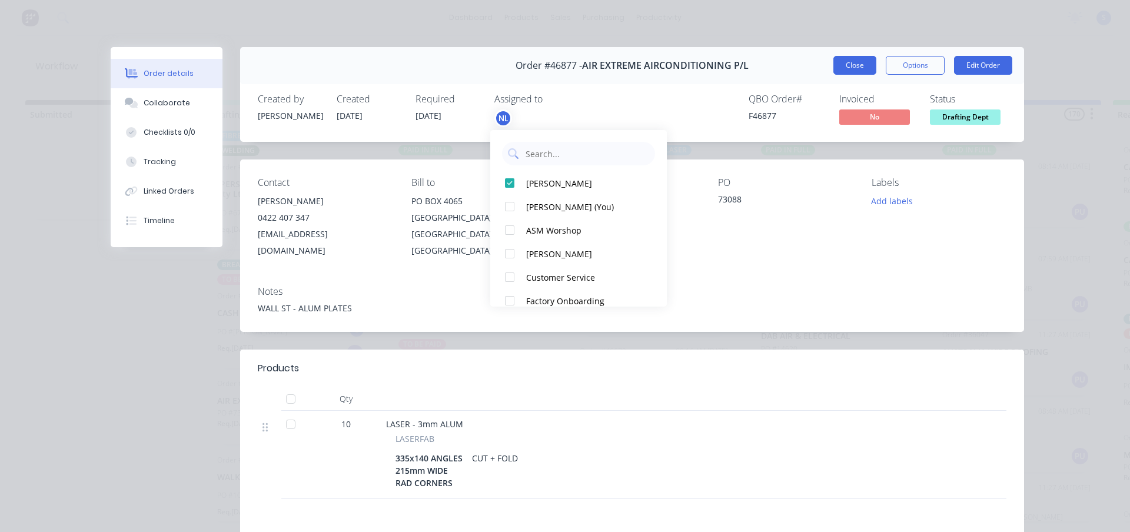
click at [854, 69] on button "Close" at bounding box center [854, 65] width 43 height 19
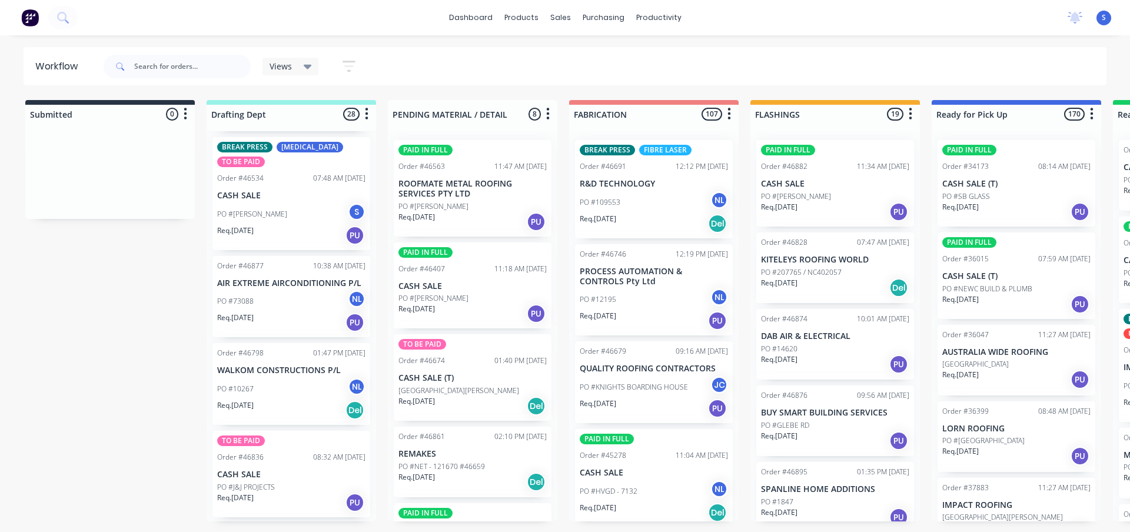
scroll to position [1059, 0]
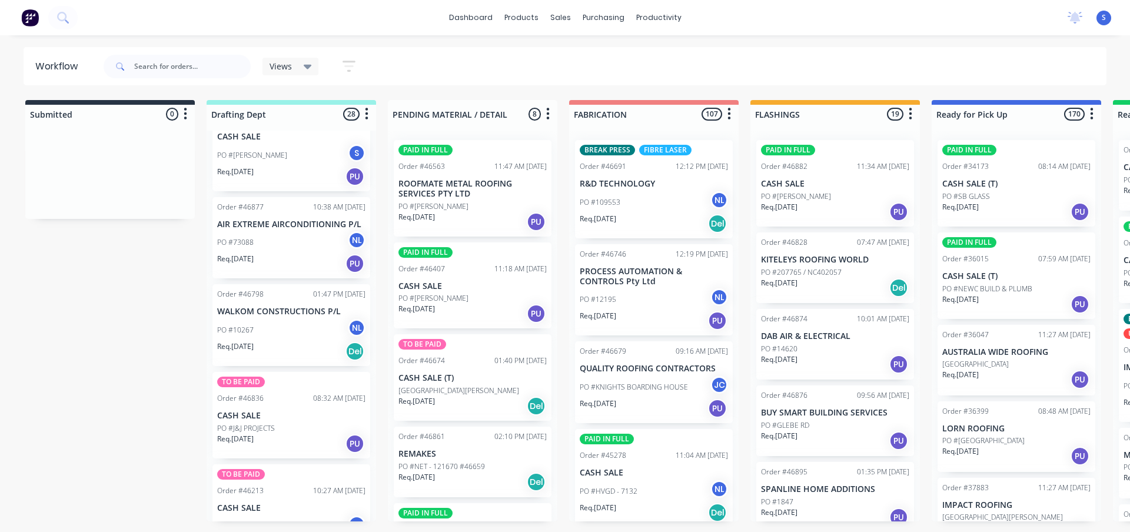
click at [287, 337] on div "PO #10267 NL" at bounding box center [291, 330] width 148 height 22
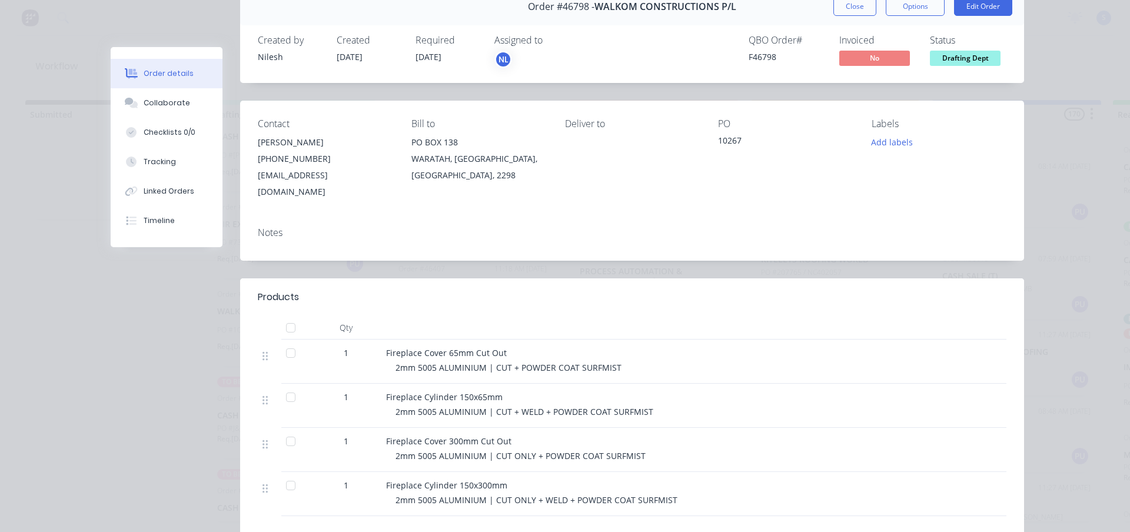
scroll to position [0, 0]
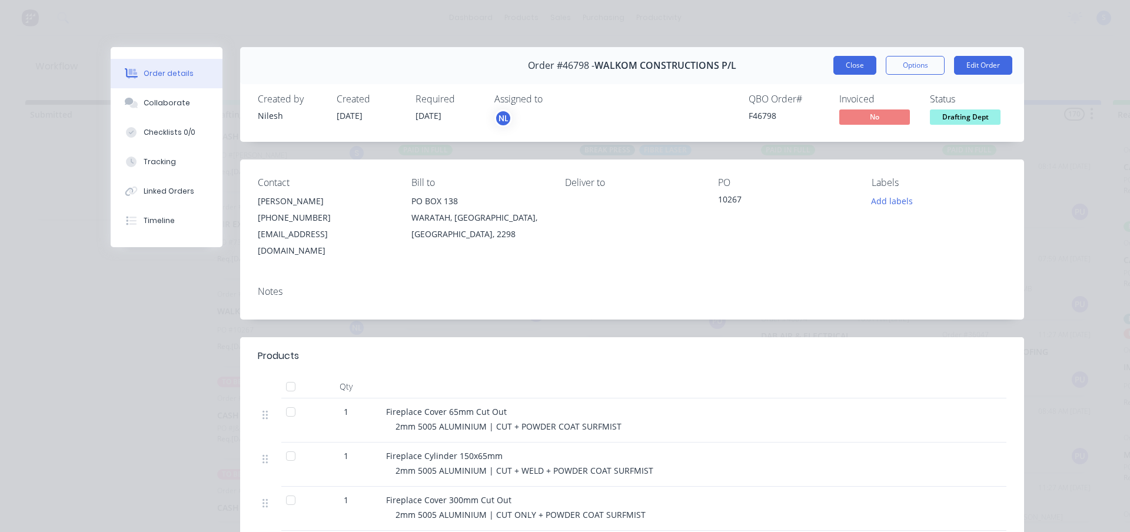
click at [848, 66] on button "Close" at bounding box center [854, 65] width 43 height 19
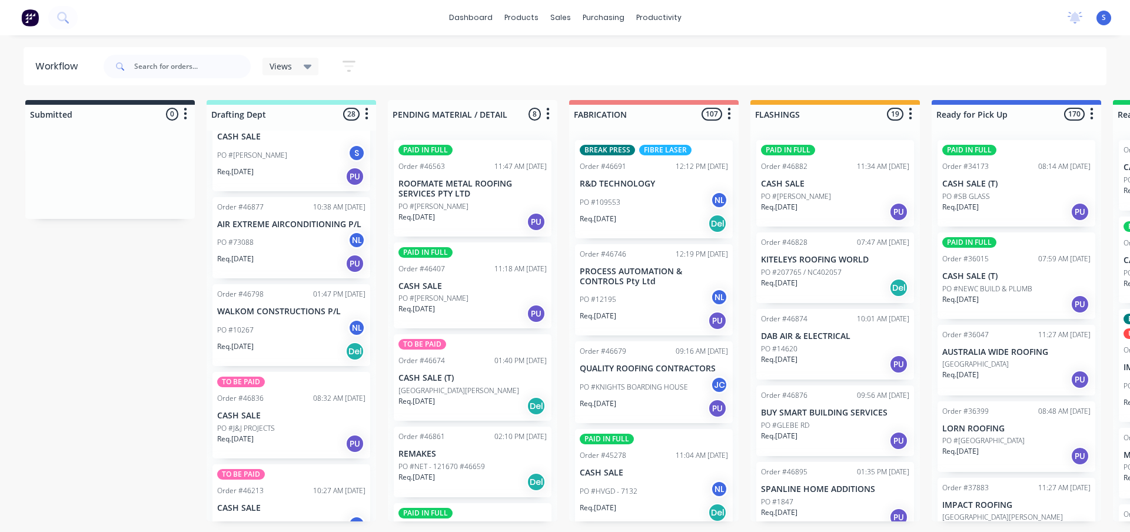
scroll to position [1118, 0]
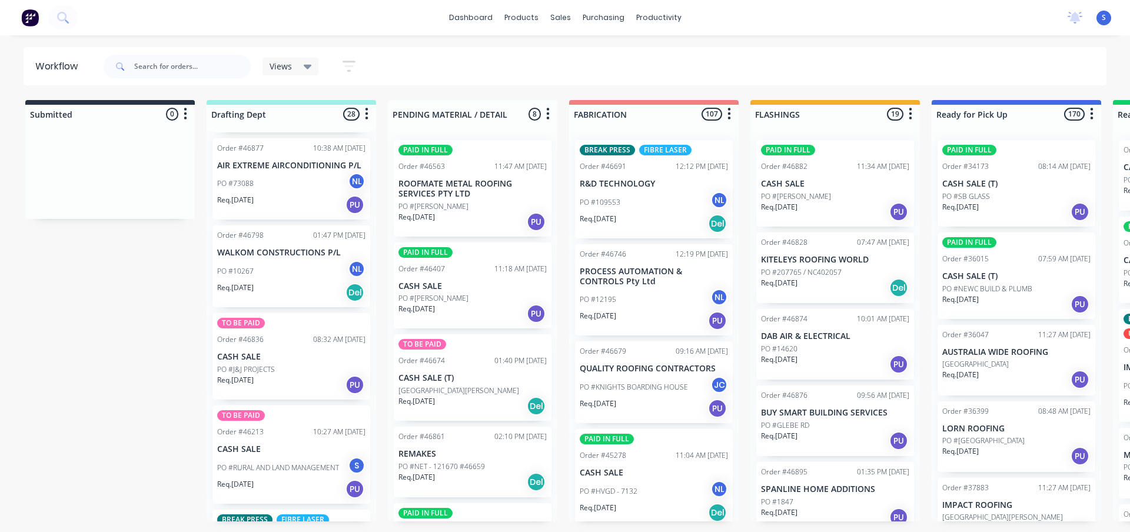
click at [276, 374] on div "PO #J&J PROJECTS" at bounding box center [291, 369] width 148 height 11
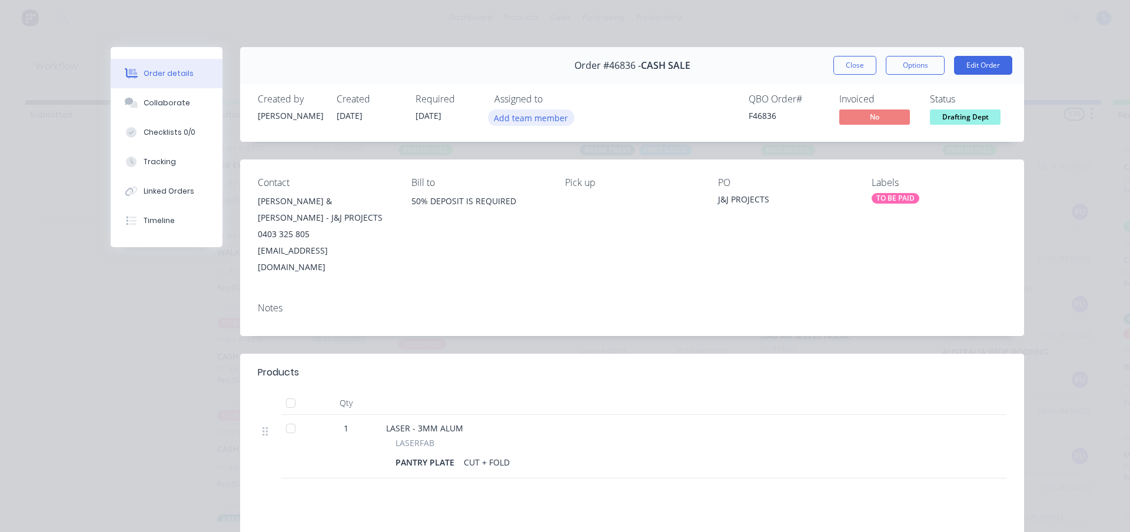
click at [524, 119] on button "Add team member" at bounding box center [531, 117] width 86 height 16
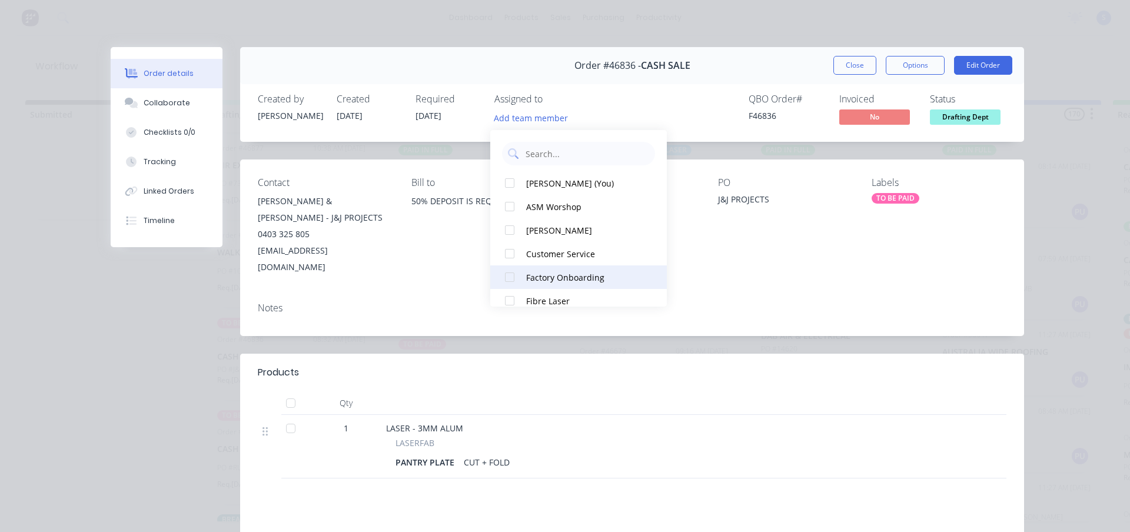
scroll to position [59, 0]
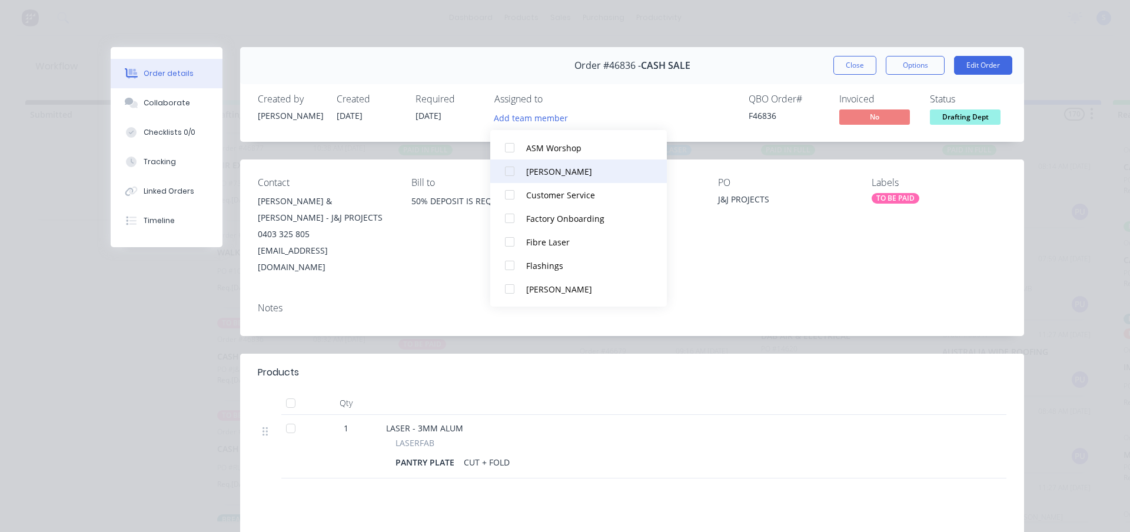
click at [507, 172] on div at bounding box center [510, 171] width 24 height 24
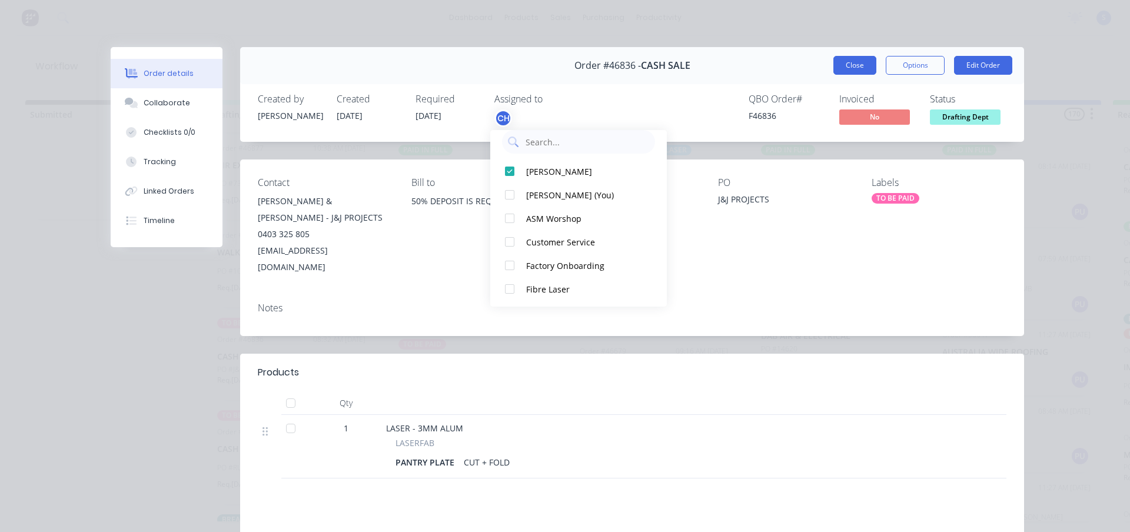
click at [848, 72] on button "Close" at bounding box center [854, 65] width 43 height 19
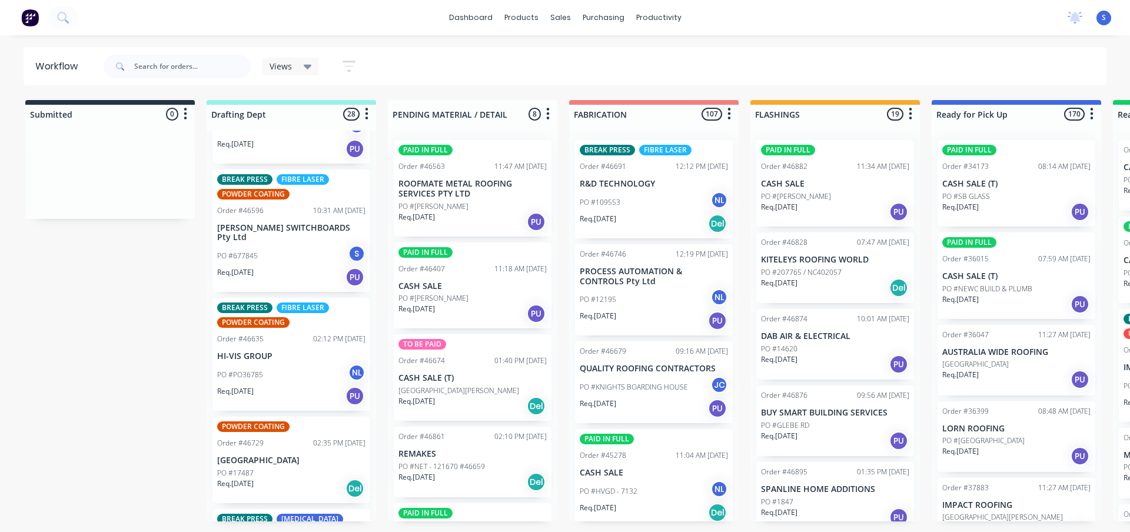
scroll to position [1647, 0]
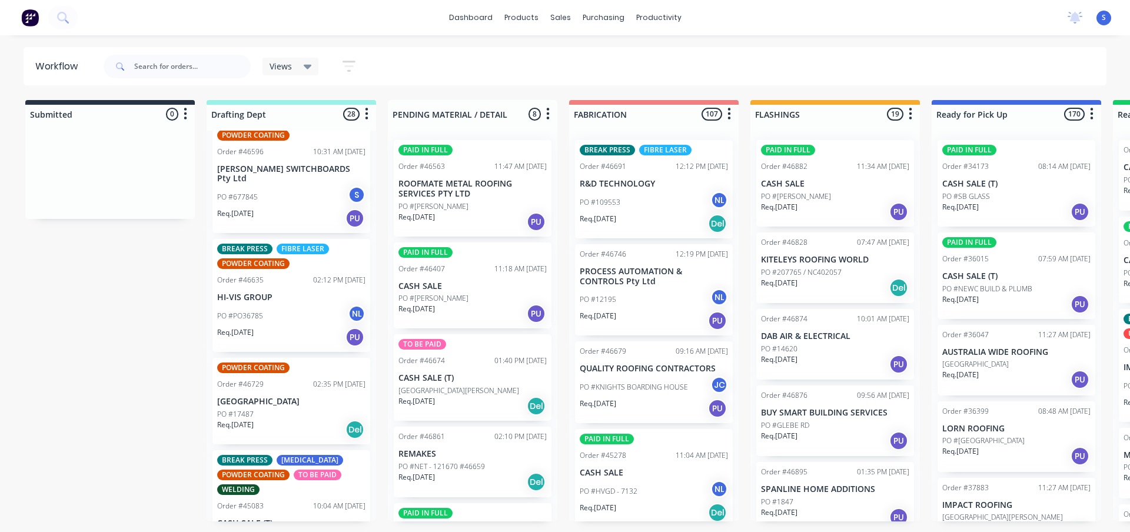
click at [274, 409] on div "PO #17487" at bounding box center [291, 414] width 148 height 11
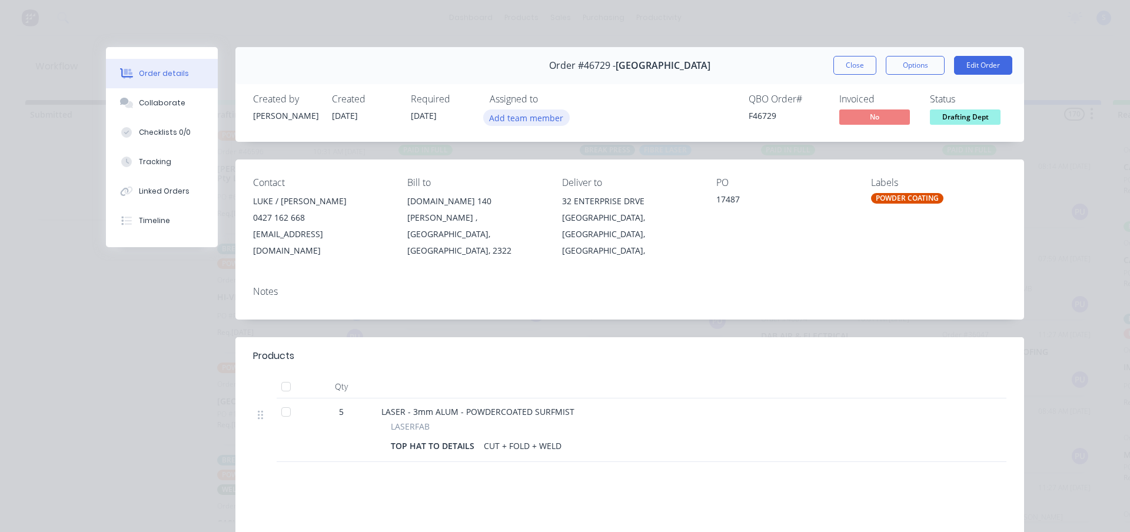
click at [518, 112] on button "Add team member" at bounding box center [526, 117] width 86 height 16
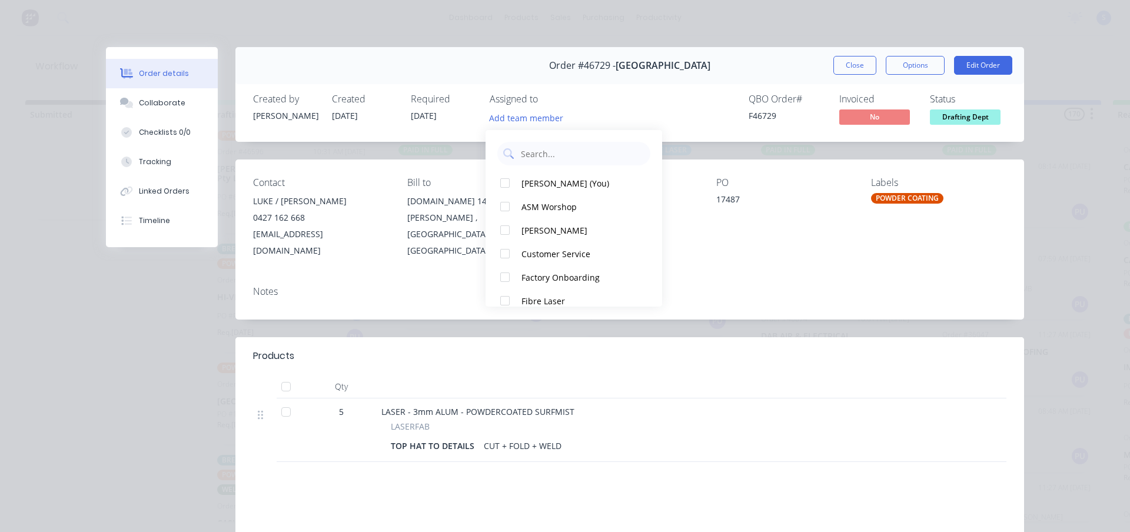
click at [670, 98] on div "Created by [PERSON_NAME] Created [DATE] Required [DATE] Assigned to Add team me…" at bounding box center [629, 110] width 788 height 62
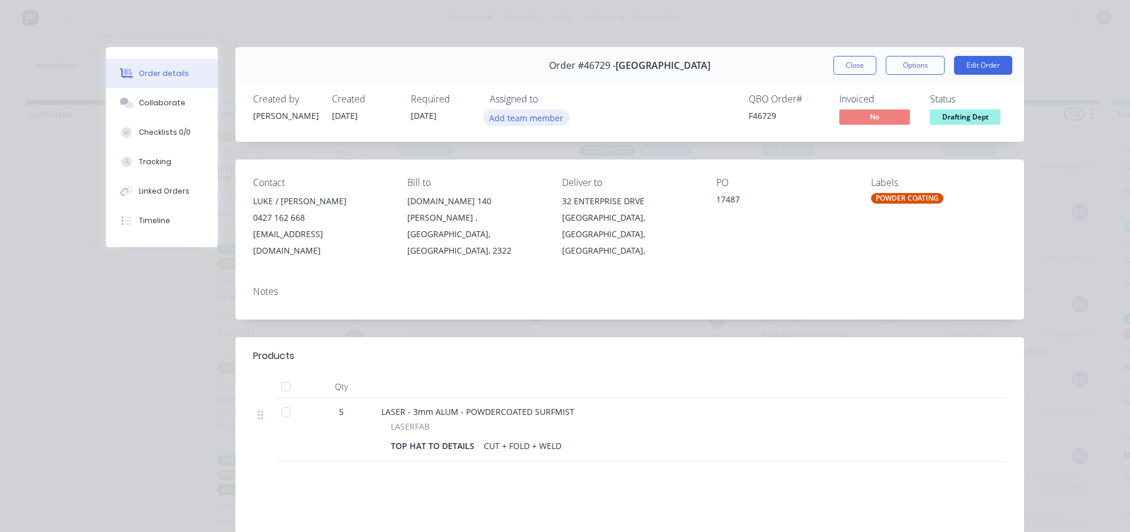
click at [516, 118] on button "Add team member" at bounding box center [526, 117] width 86 height 16
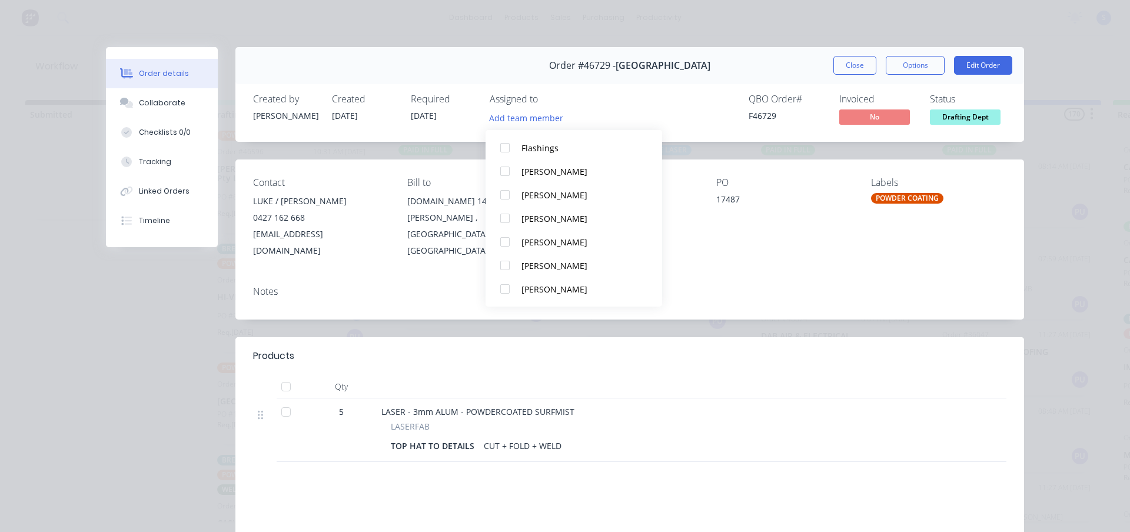
scroll to position [224, 0]
click at [501, 265] on div at bounding box center [505, 266] width 24 height 24
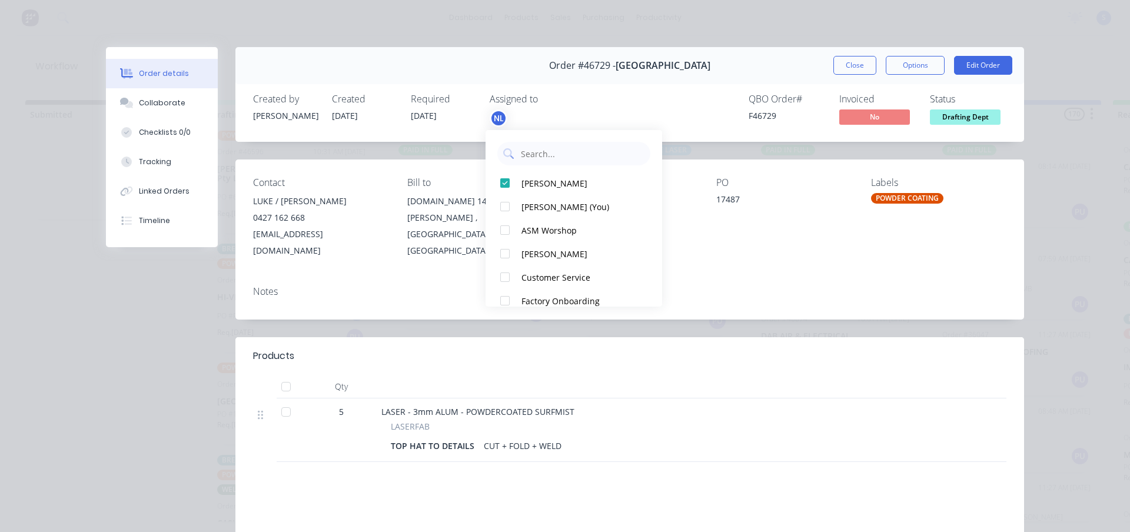
click at [701, 103] on div "Created by [PERSON_NAME] Created [DATE] Required [DATE] Assigned to NL QBO Orde…" at bounding box center [629, 110] width 788 height 62
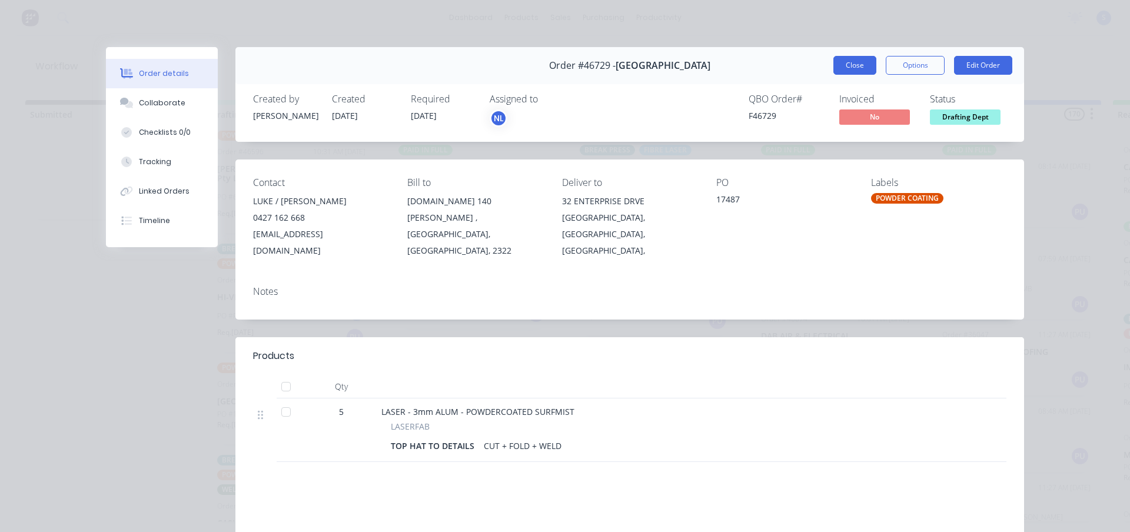
click at [851, 66] on button "Close" at bounding box center [854, 65] width 43 height 19
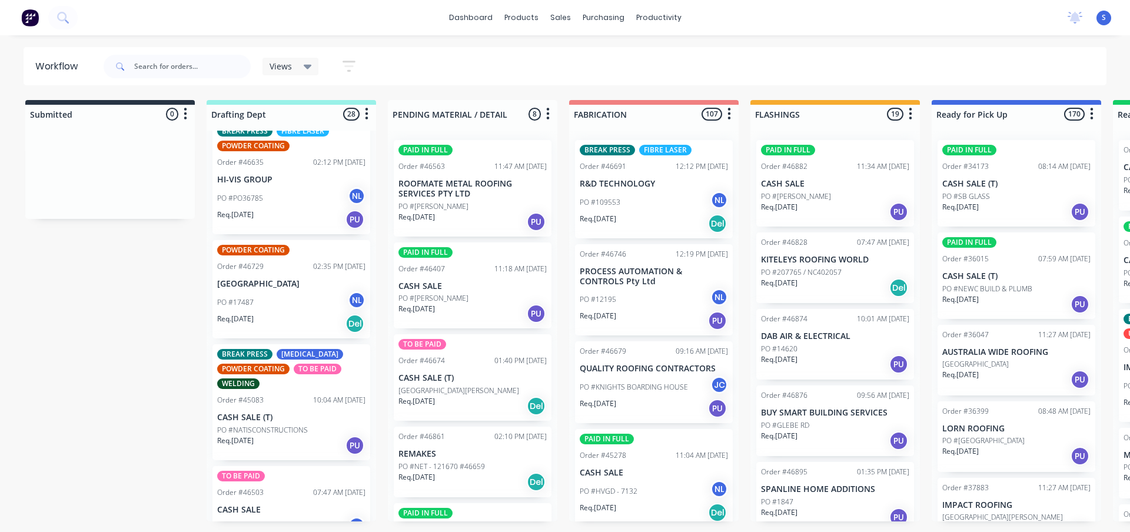
scroll to position [1824, 0]
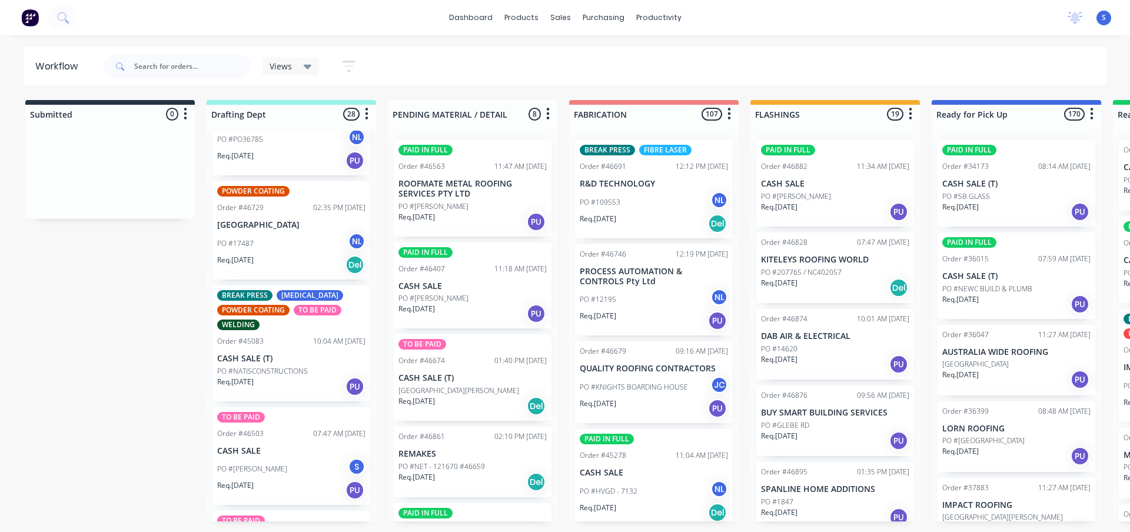
click at [289, 366] on p "PO #NATISCONSTRUCTIONS" at bounding box center [262, 371] width 91 height 11
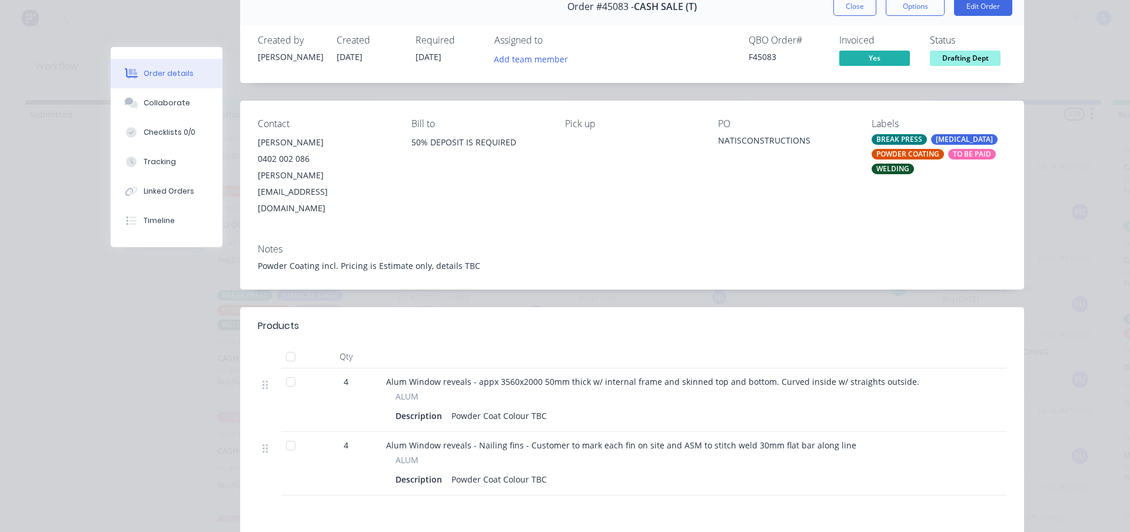
scroll to position [0, 0]
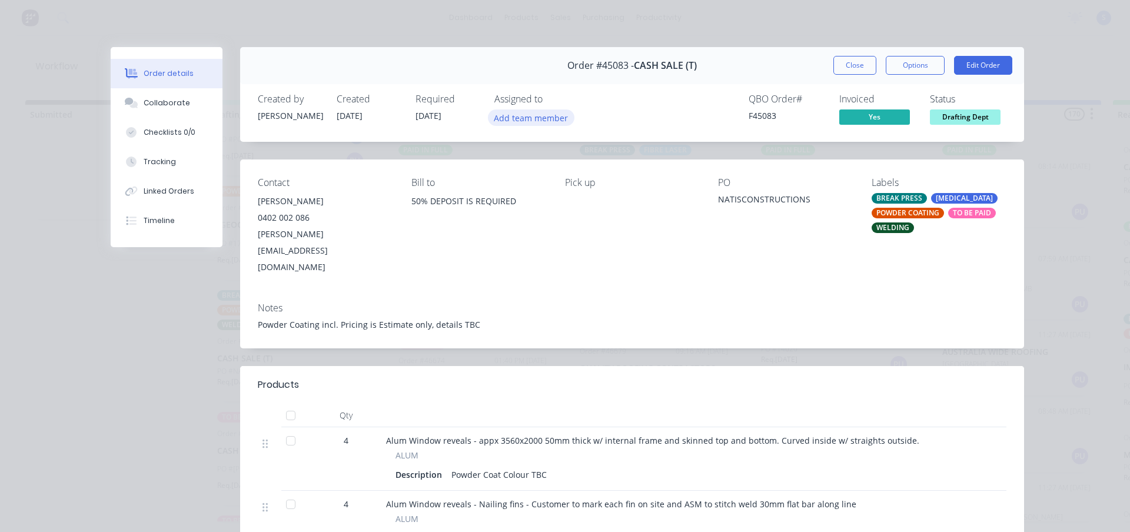
click at [525, 112] on button "Add team member" at bounding box center [531, 117] width 86 height 16
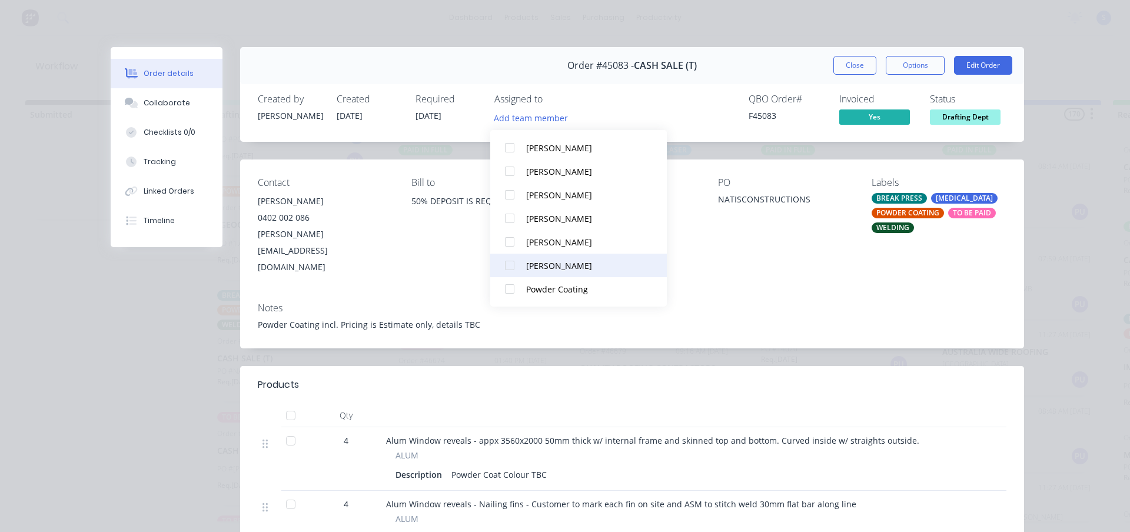
scroll to position [165, 0]
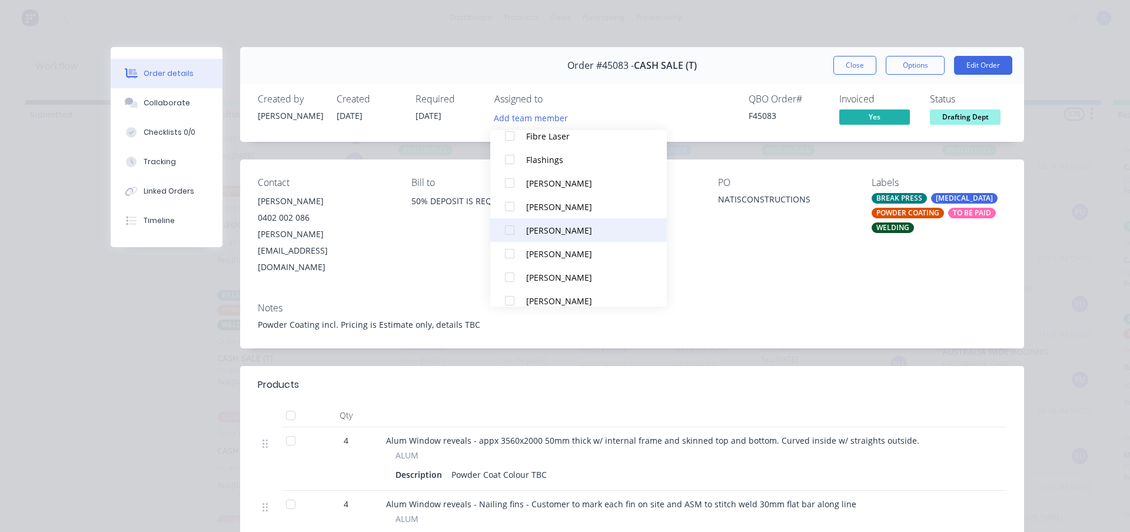
click at [510, 231] on div at bounding box center [510, 230] width 24 height 24
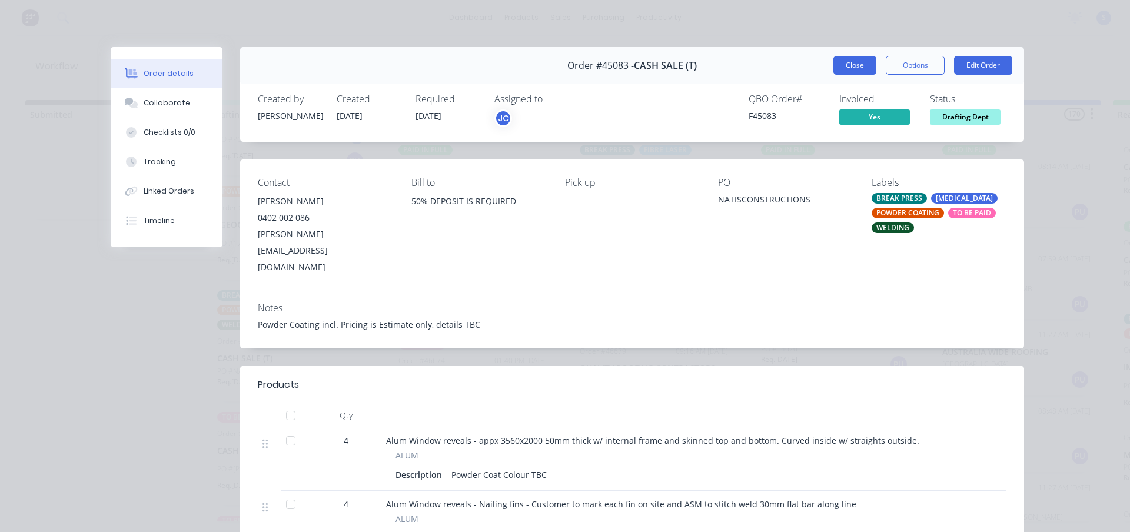
click at [847, 66] on button "Close" at bounding box center [854, 65] width 43 height 19
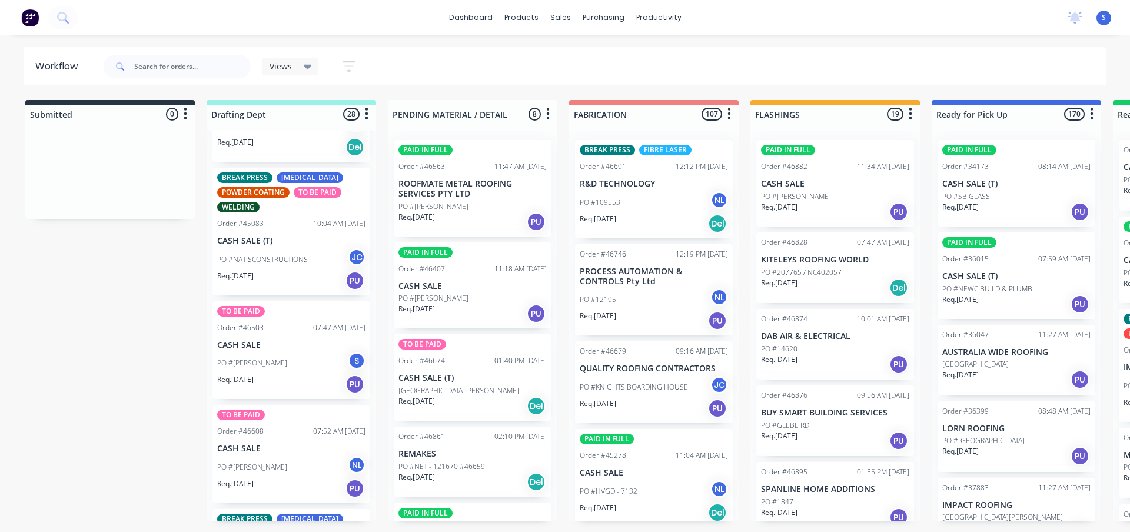
scroll to position [2059, 0]
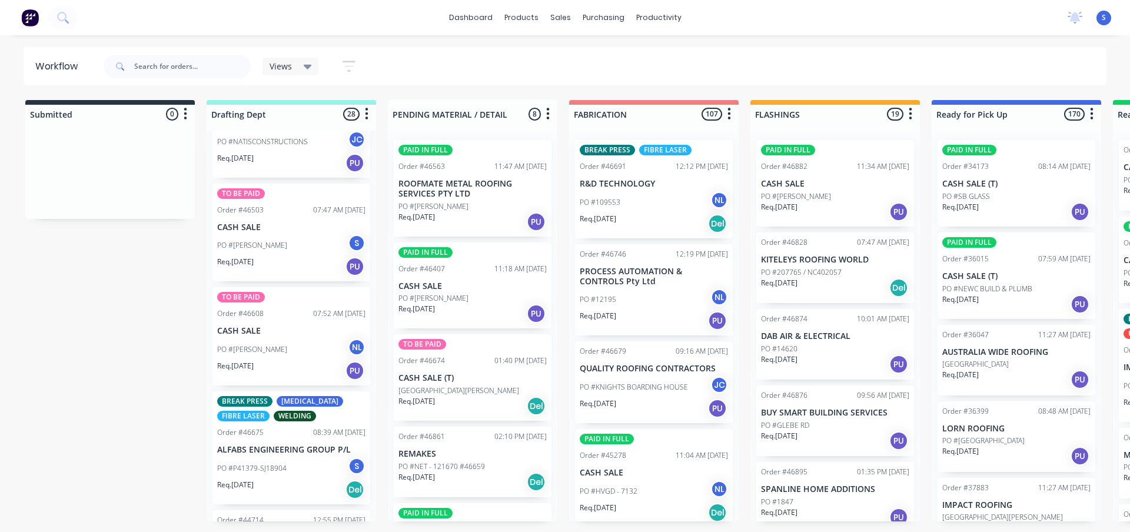
click at [269, 345] on div "PO #[PERSON_NAME] NL" at bounding box center [291, 349] width 148 height 22
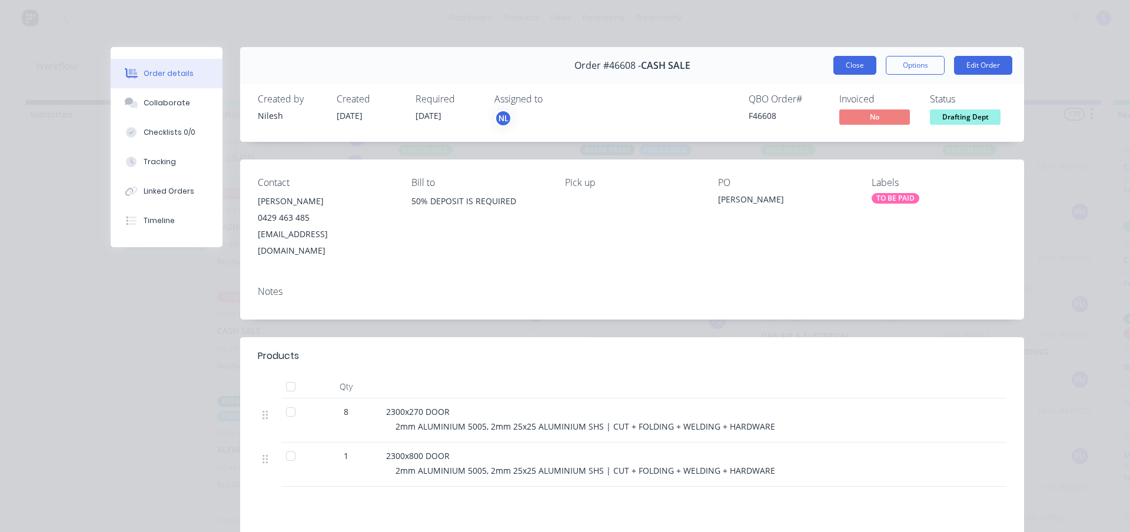
click at [841, 65] on button "Close" at bounding box center [854, 65] width 43 height 19
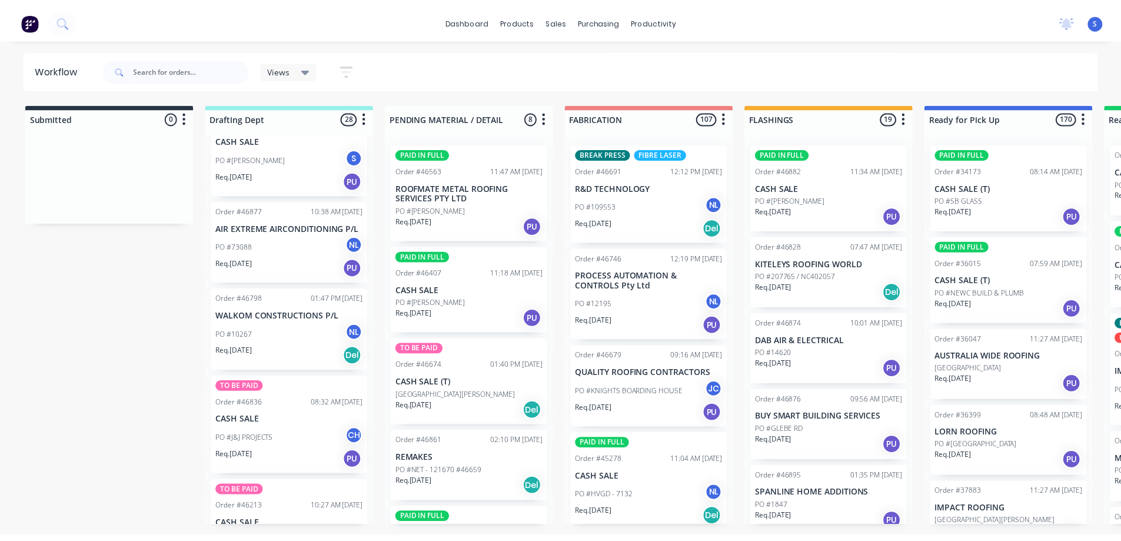
scroll to position [0, 0]
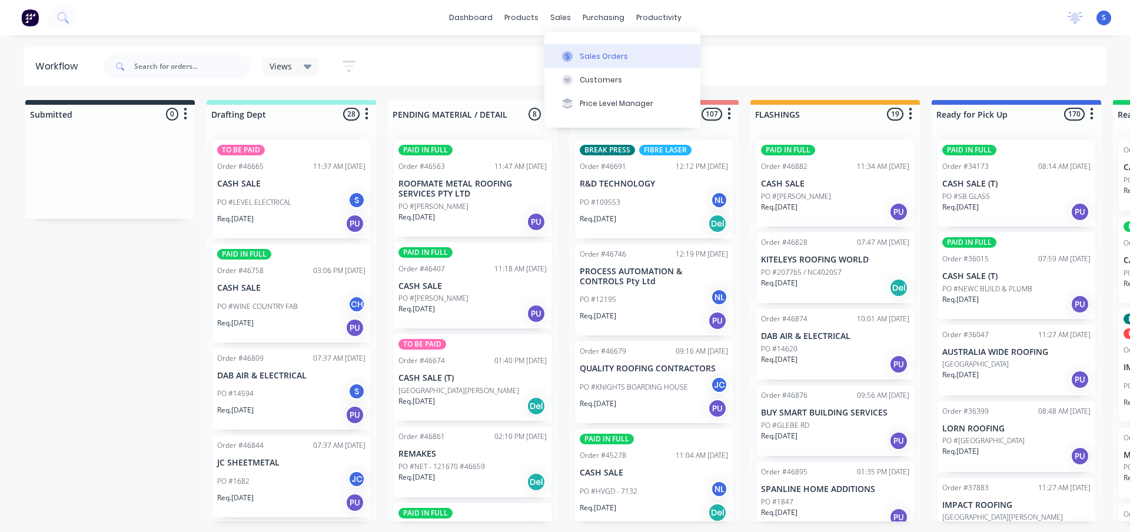
click at [610, 55] on div "Sales Orders" at bounding box center [604, 56] width 48 height 11
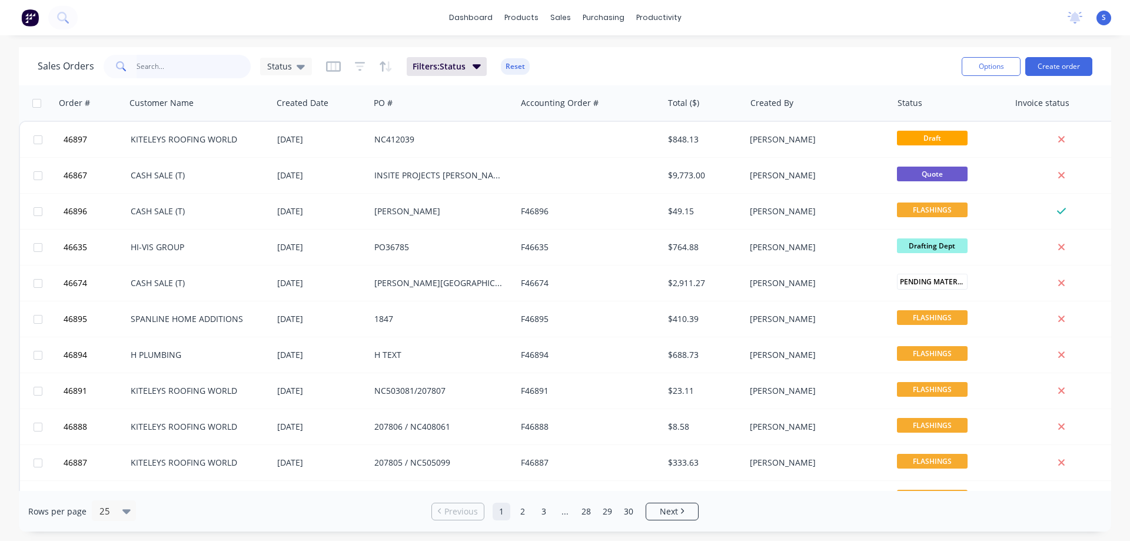
click at [151, 65] on input "text" at bounding box center [194, 67] width 115 height 24
click at [606, 76] on div "Customers" at bounding box center [601, 80] width 42 height 11
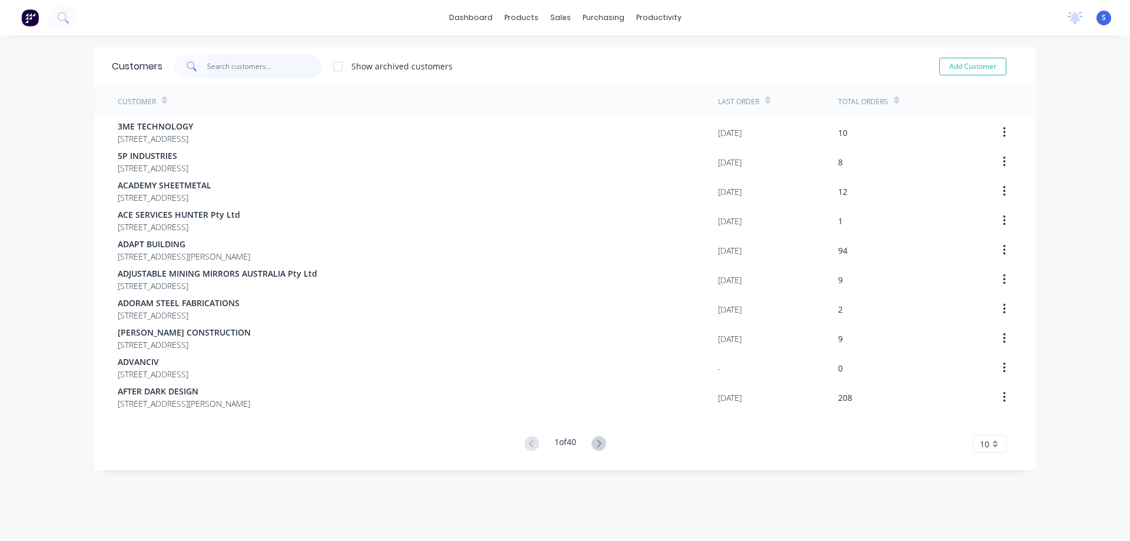
click at [213, 66] on input "text" at bounding box center [264, 67] width 115 height 24
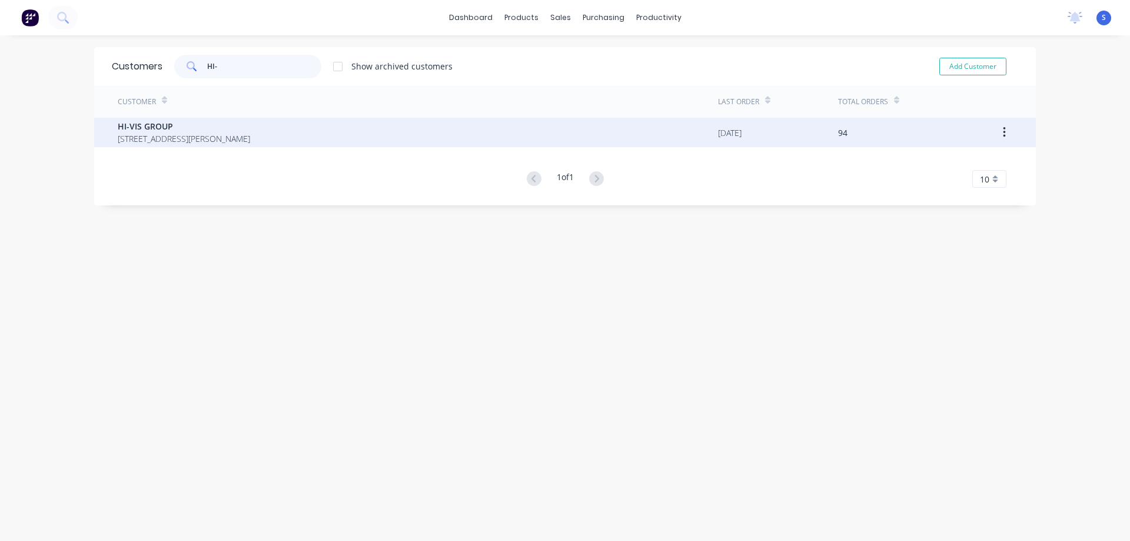
type input "HI-"
click at [102, 126] on div "HI-VIS GROUP [GEOGRAPHIC_DATA][PERSON_NAME] 2294 [DATE] 94" at bounding box center [564, 132] width 941 height 29
click at [166, 132] on span "[STREET_ADDRESS][PERSON_NAME]" at bounding box center [184, 138] width 132 height 12
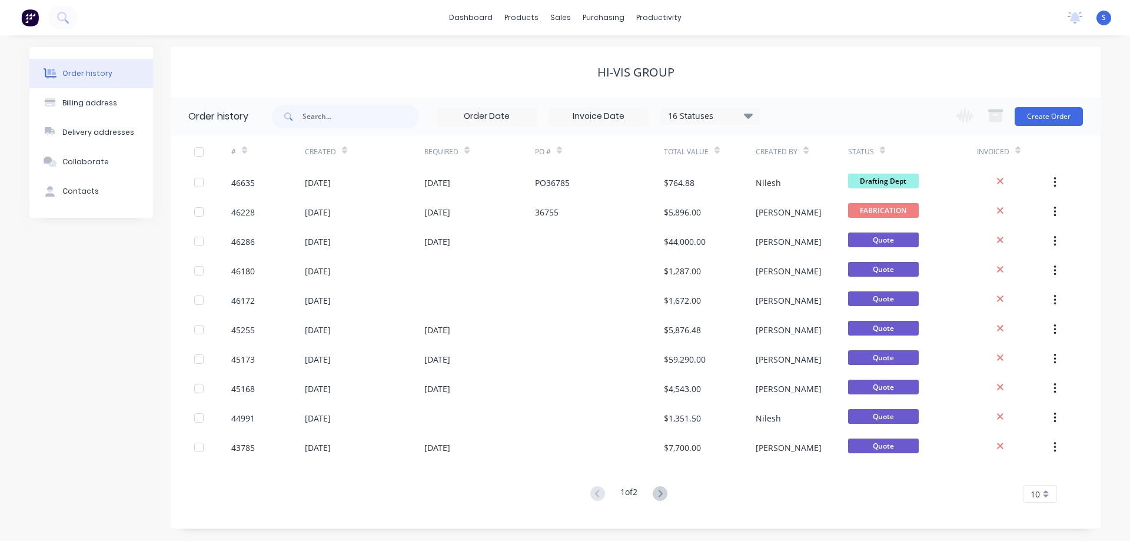
click at [718, 126] on div "16 Statuses Invoice Status Invoiced Not Invoiced Partial Order Status All Archi…" at bounding box center [516, 116] width 488 height 38
click at [737, 94] on div "HI-VIS GROUP" at bounding box center [636, 72] width 930 height 50
click at [727, 113] on div "16 Statuses" at bounding box center [710, 115] width 99 height 13
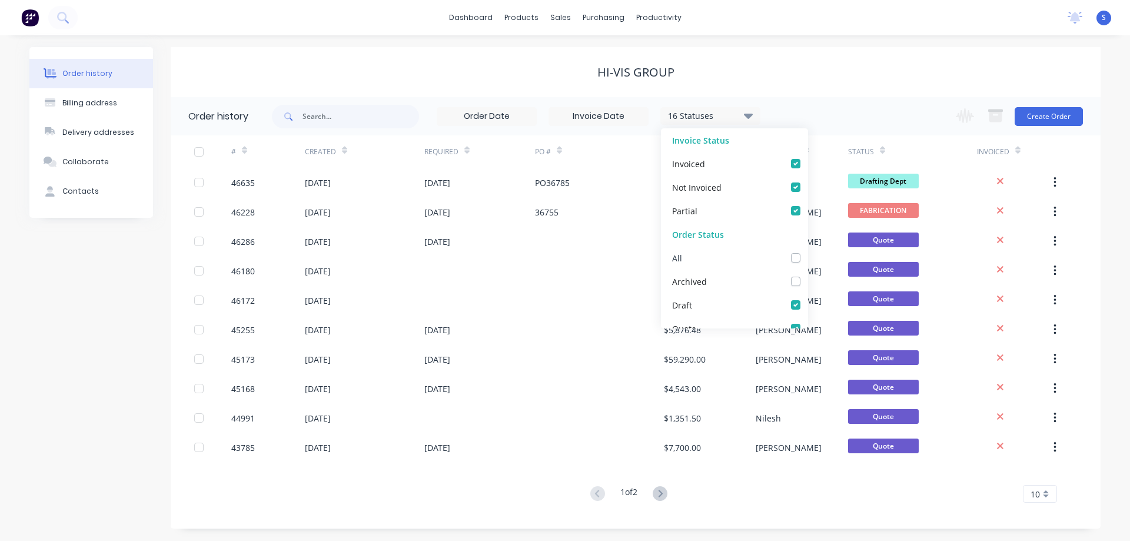
click at [807, 251] on label at bounding box center [807, 251] width 0 height 0
click at [807, 258] on input "checkbox" at bounding box center [811, 256] width 9 height 11
checkbox input "true"
click at [807, 251] on label at bounding box center [807, 251] width 0 height 0
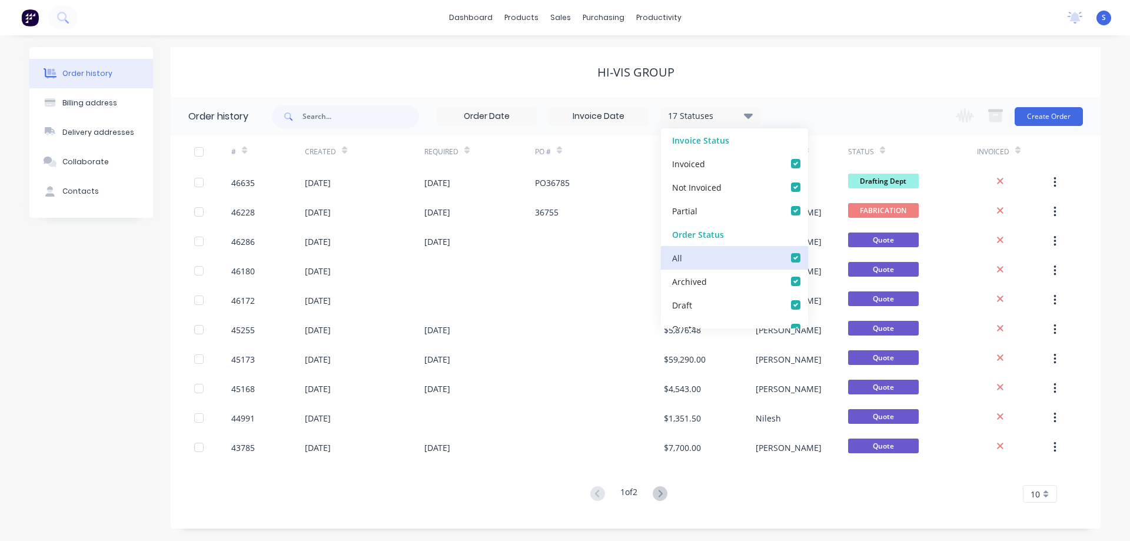
click at [807, 259] on input "checkbox" at bounding box center [811, 256] width 9 height 11
checkbox input "false"
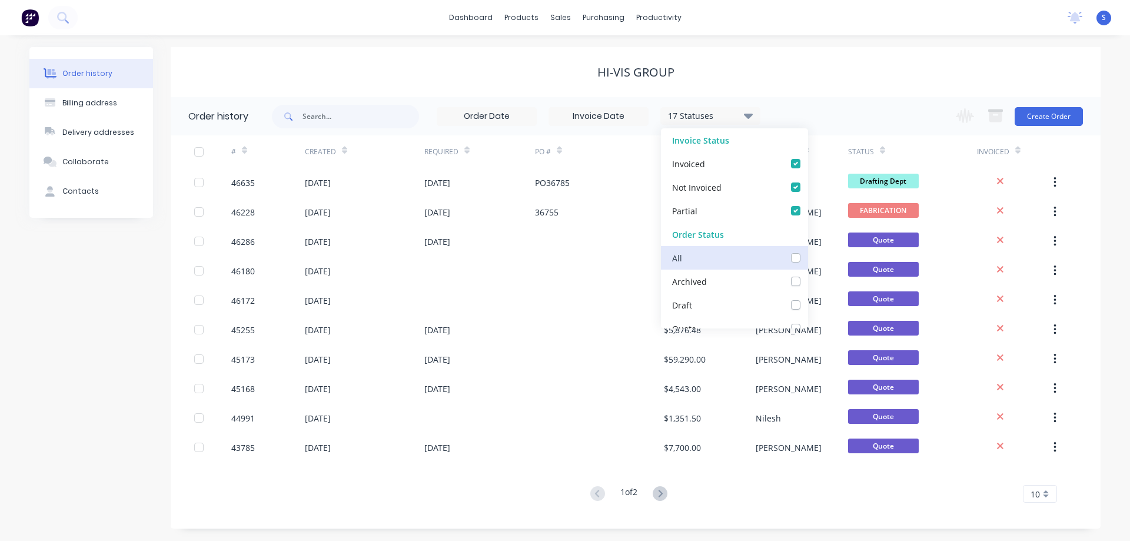
checkbox input "false"
checkbox Dept_checkbox_c497519b-6c2e-4de3-a8fe-dff7ae6b3170undefined "false"
checkbox DETAIL_checkbox_98770c71-40f1-4542-815e-b729aedd4a8aundefined "false"
checkbox input "false"
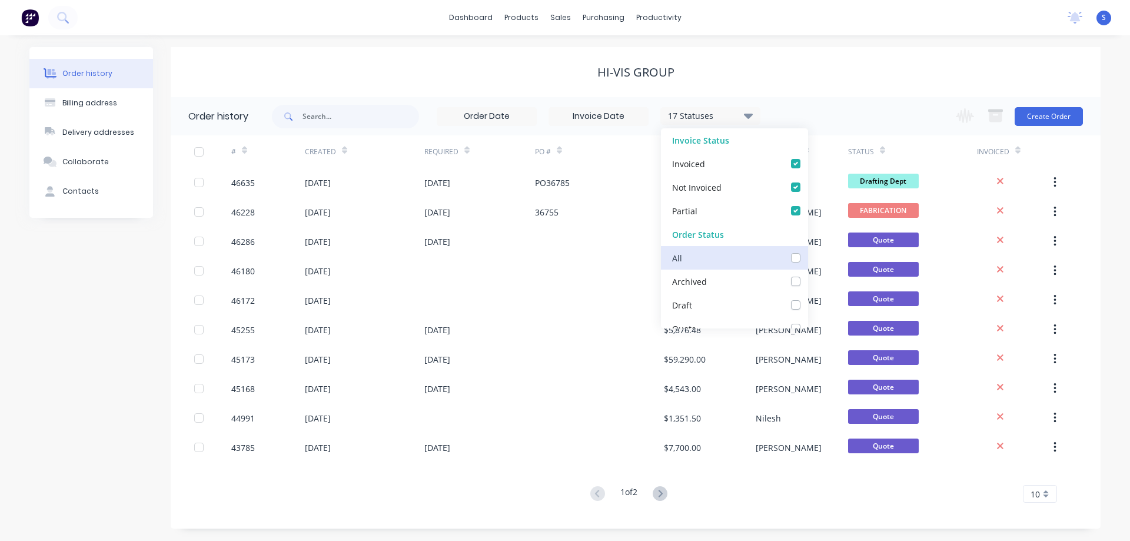
checkbox Up_checkbox_74ab0f41-041f-4191-99df-ac26c8a7dea1undefined "false"
checkbox Delivery_checkbox_b960ef1b-a307-4dae-a0fe-64f7fd6bb771undefined "false"
checkbox Queue_checkbox_db0fc282-a8aa-49e3-8b82-03aa207dd4e6undefined "false"
checkbox input "false"
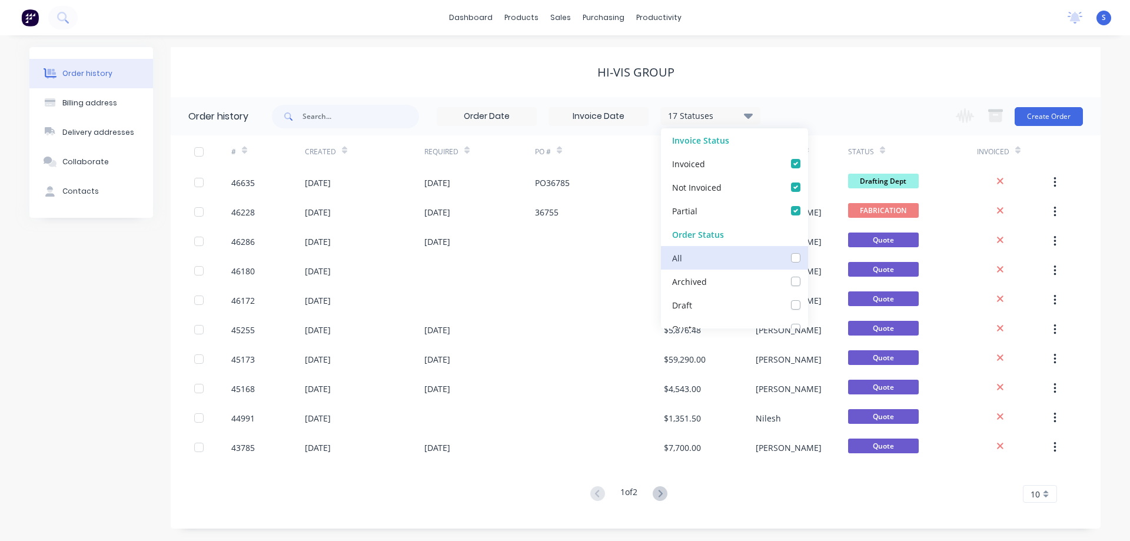
checkbox Up_checkbox_8gyjfundefined "false"
click at [807, 275] on label at bounding box center [807, 275] width 0 height 0
click at [807, 285] on input "checkbox" at bounding box center [811, 280] width 9 height 11
checkbox input "true"
click at [828, 81] on div "HI-VIS GROUP" at bounding box center [636, 72] width 930 height 50
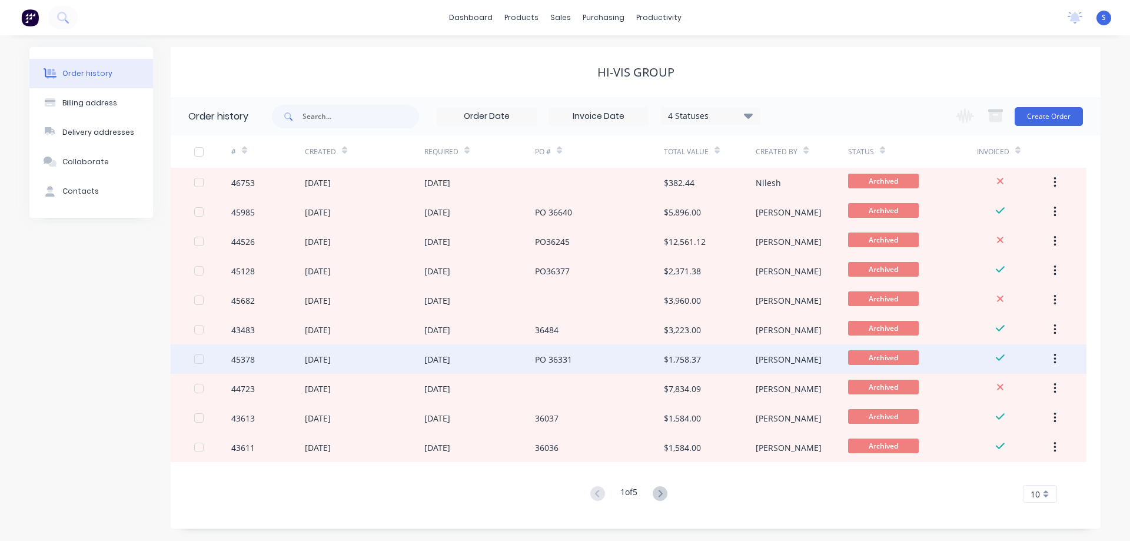
click at [594, 354] on div "PO 36331" at bounding box center [599, 358] width 129 height 29
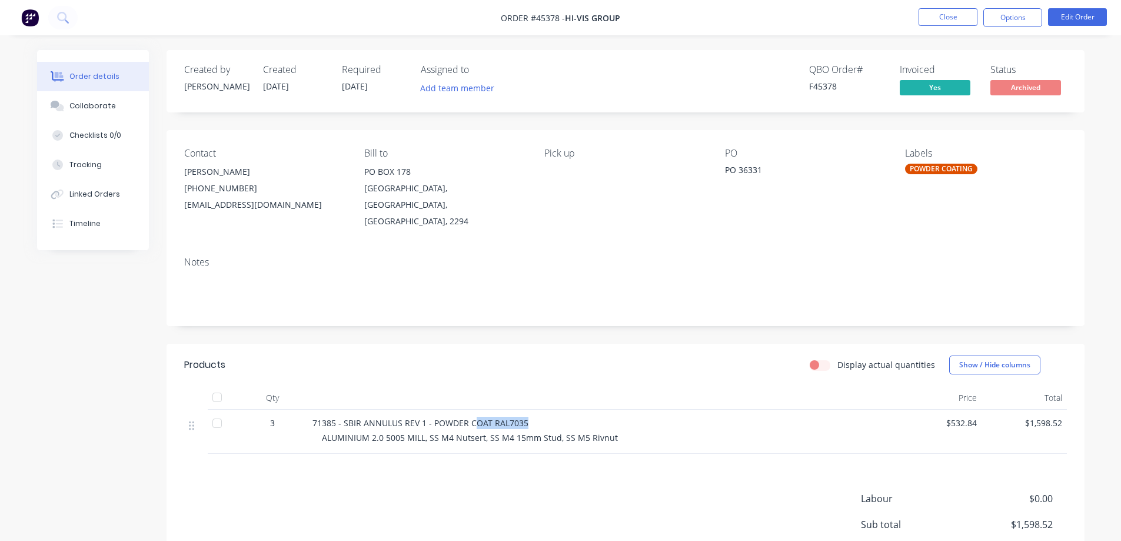
drag, startPoint x: 525, startPoint y: 410, endPoint x: 472, endPoint y: 408, distance: 53.6
click at [472, 417] on div "71385 - SBIR ANNULUS REV 1 - POWDER COAT RAL7035" at bounding box center [601, 423] width 579 height 12
click at [543, 12] on span "Order #45378 - HI-VIS GROUP" at bounding box center [560, 18] width 119 height 12
click at [544, 19] on span "Order #45378 -" at bounding box center [533, 17] width 64 height 11
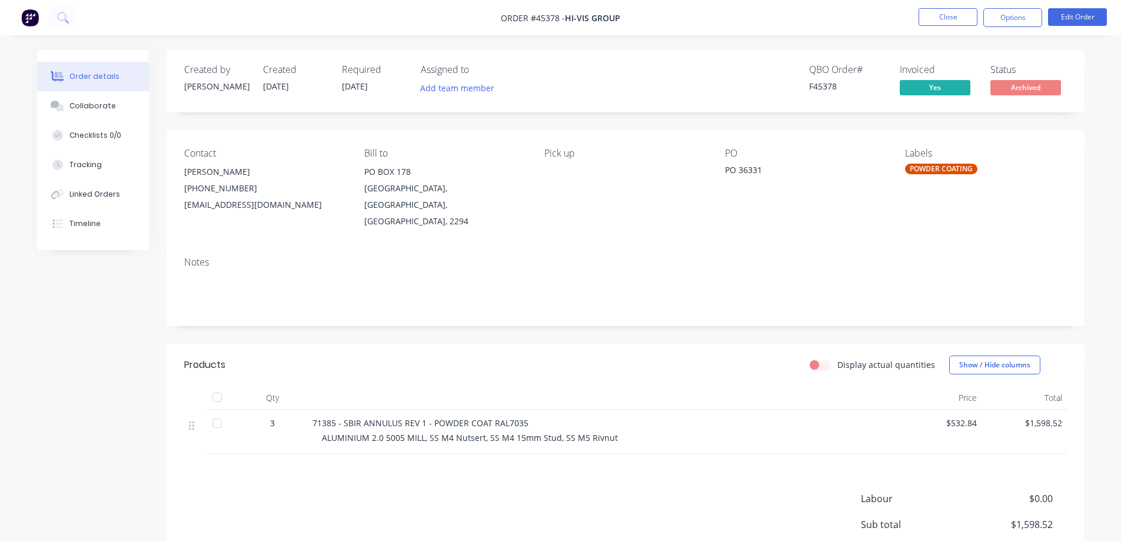
click at [548, 19] on span "Order #45378 -" at bounding box center [533, 17] width 64 height 11
copy span "45378"
